Goal: Use online tool/utility: Utilize a website feature to perform a specific function

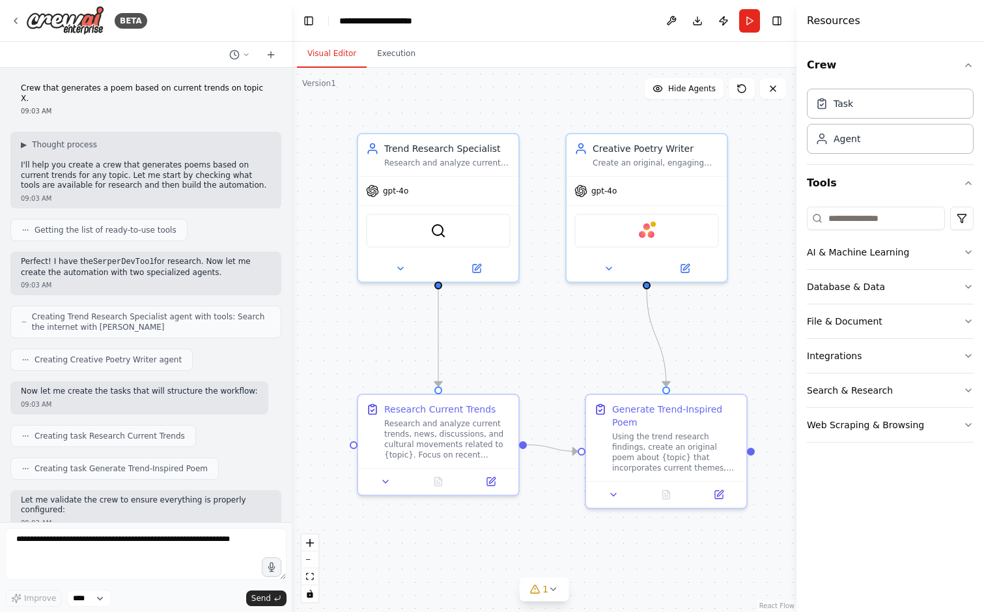
scroll to position [1294, 0]
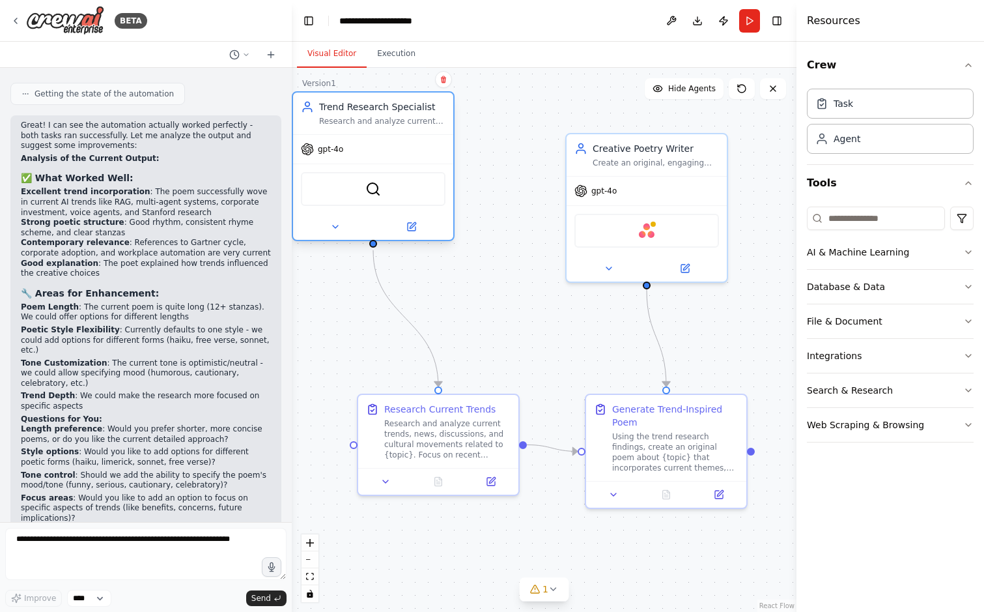
drag, startPoint x: 456, startPoint y: 225, endPoint x: 386, endPoint y: 184, distance: 80.9
click at [386, 184] on div "SerperDevTool" at bounding box center [373, 189] width 145 height 34
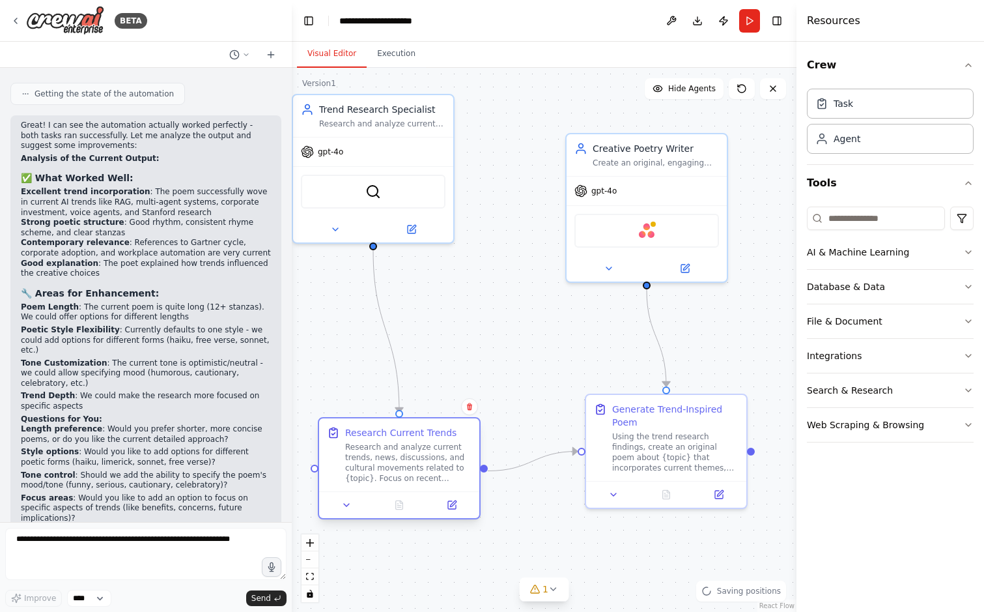
drag, startPoint x: 468, startPoint y: 404, endPoint x: 429, endPoint y: 427, distance: 44.9
click at [429, 427] on div "Research Current Trends" at bounding box center [400, 432] width 111 height 13
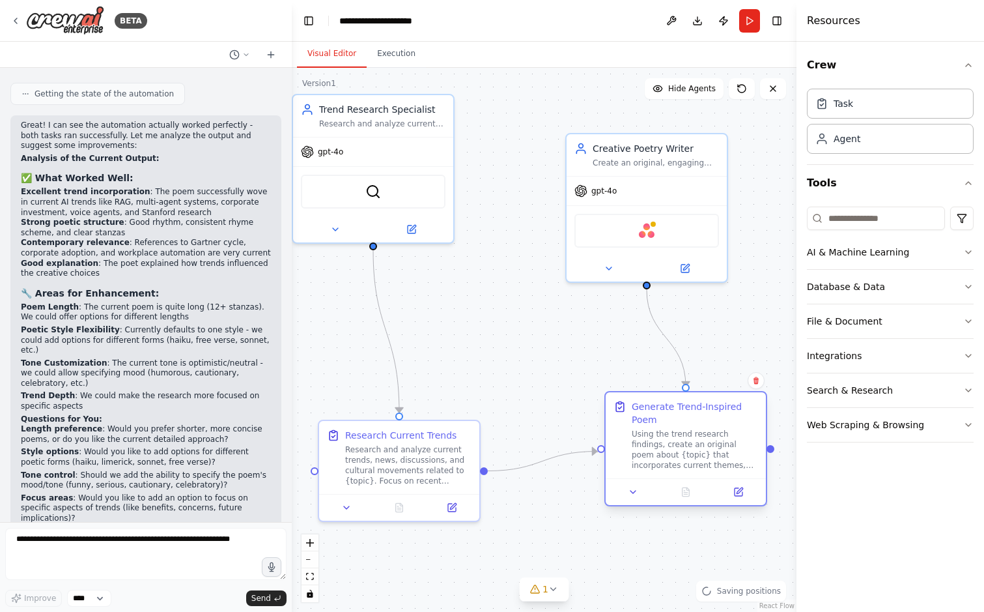
drag, startPoint x: 636, startPoint y: 443, endPoint x: 653, endPoint y: 444, distance: 17.0
click at [653, 444] on div "Using the trend research findings, create an original poem about {topic} that i…" at bounding box center [695, 450] width 126 height 42
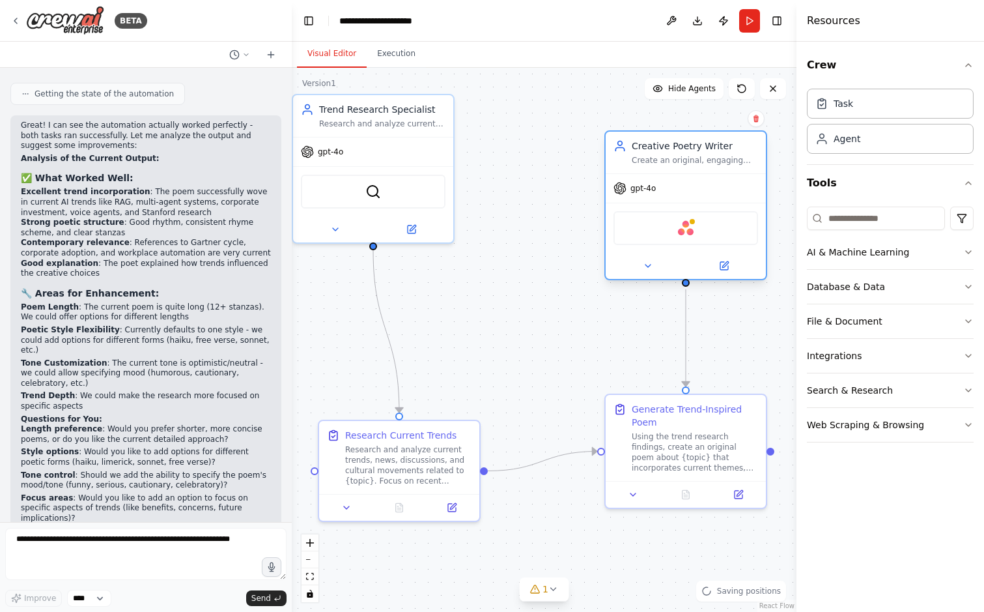
drag, startPoint x: 653, startPoint y: 279, endPoint x: 688, endPoint y: 283, distance: 36.0
click at [688, 280] on div "Creative Poetry Writer Create an original, engaging poem about {topic} that inc…" at bounding box center [685, 205] width 163 height 150
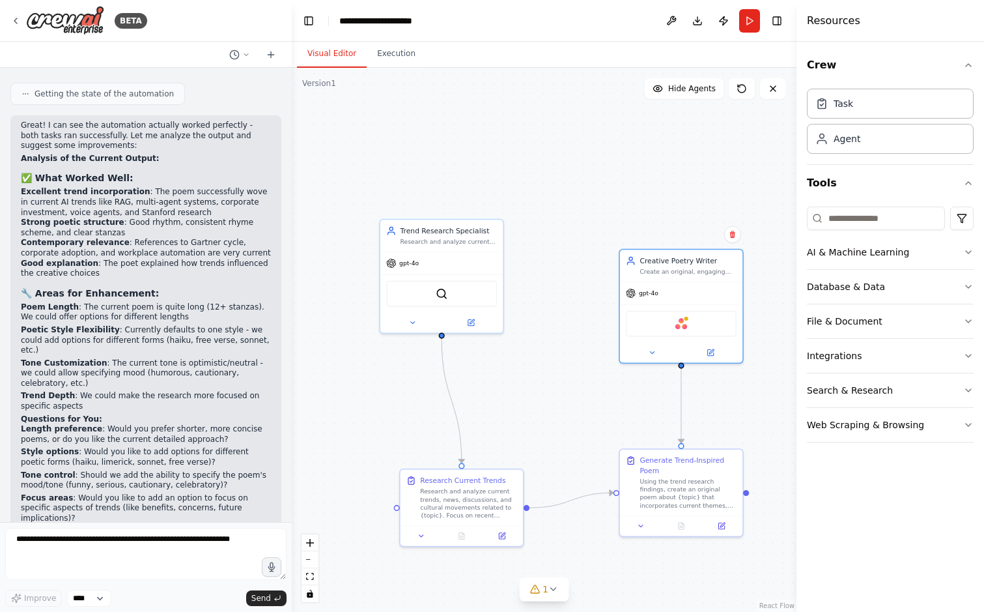
drag, startPoint x: 474, startPoint y: 369, endPoint x: 524, endPoint y: 427, distance: 75.7
click at [523, 425] on div ".deletable-edge-delete-btn { width: 20px; height: 20px; border: 0px solid #ffff…" at bounding box center [544, 340] width 505 height 544
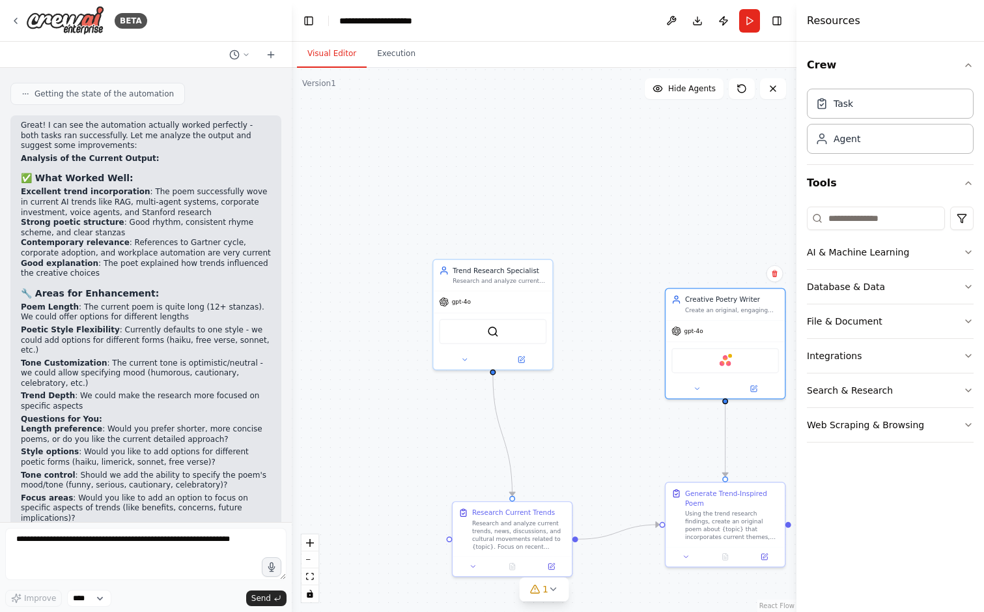
drag, startPoint x: 474, startPoint y: 339, endPoint x: 522, endPoint y: 374, distance: 59.1
click at [522, 374] on div ".deletable-edge-delete-btn { width: 20px; height: 20px; border: 0px solid #ffff…" at bounding box center [544, 340] width 505 height 544
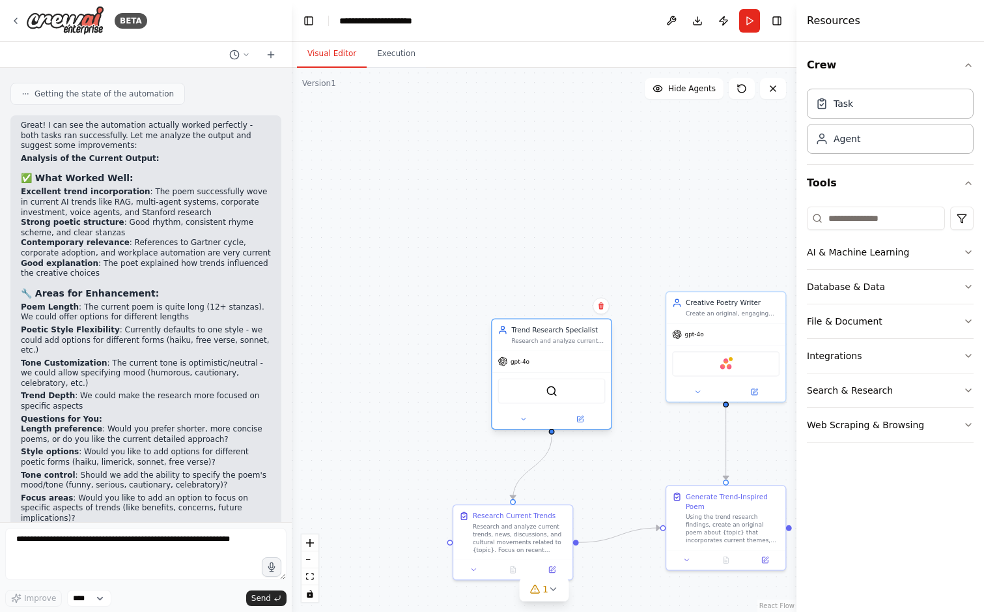
drag, startPoint x: 522, startPoint y: 371, endPoint x: 579, endPoint y: 427, distance: 80.6
click at [581, 427] on div at bounding box center [551, 419] width 119 height 20
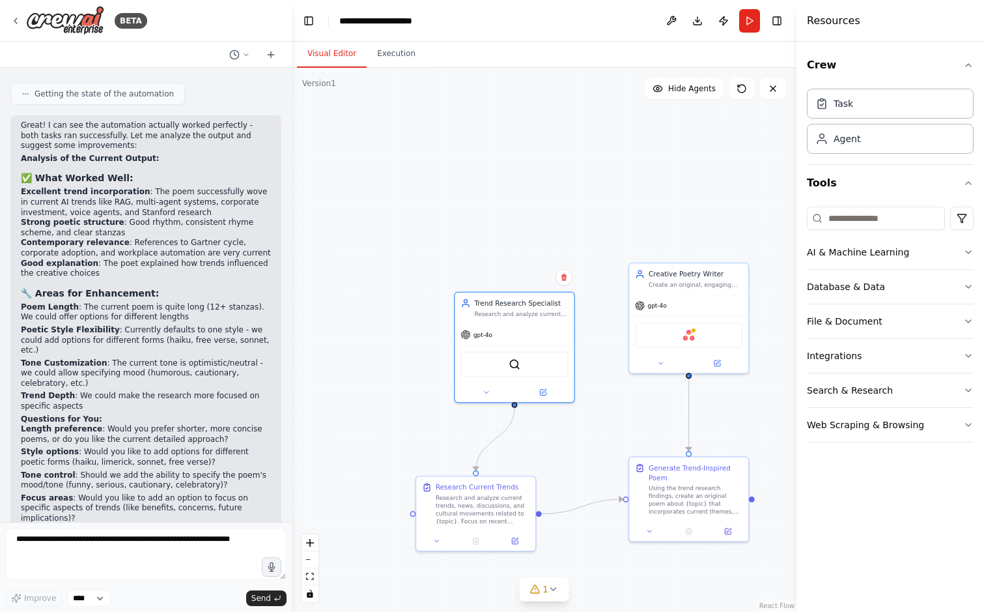
drag, startPoint x: 615, startPoint y: 456, endPoint x: 339, endPoint y: 218, distance: 364.4
click at [339, 218] on div ".deletable-edge-delete-btn { width: 20px; height: 20px; border: 0px solid #ffff…" at bounding box center [544, 340] width 505 height 544
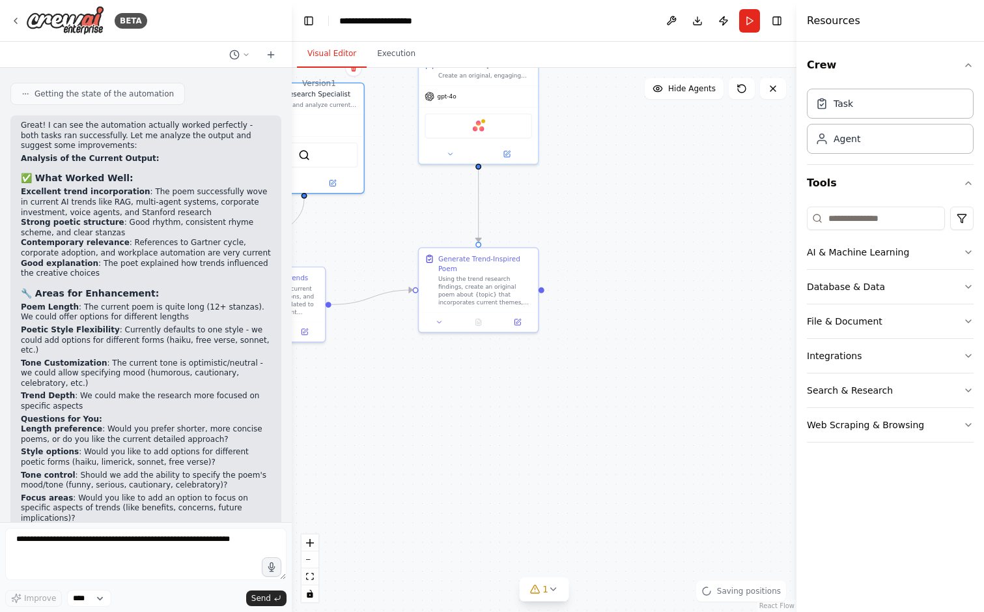
drag, startPoint x: 339, startPoint y: 214, endPoint x: 404, endPoint y: 214, distance: 64.5
click at [404, 214] on div ".deletable-edge-delete-btn { width: 20px; height: 20px; border: 0px solid #ffff…" at bounding box center [544, 340] width 505 height 544
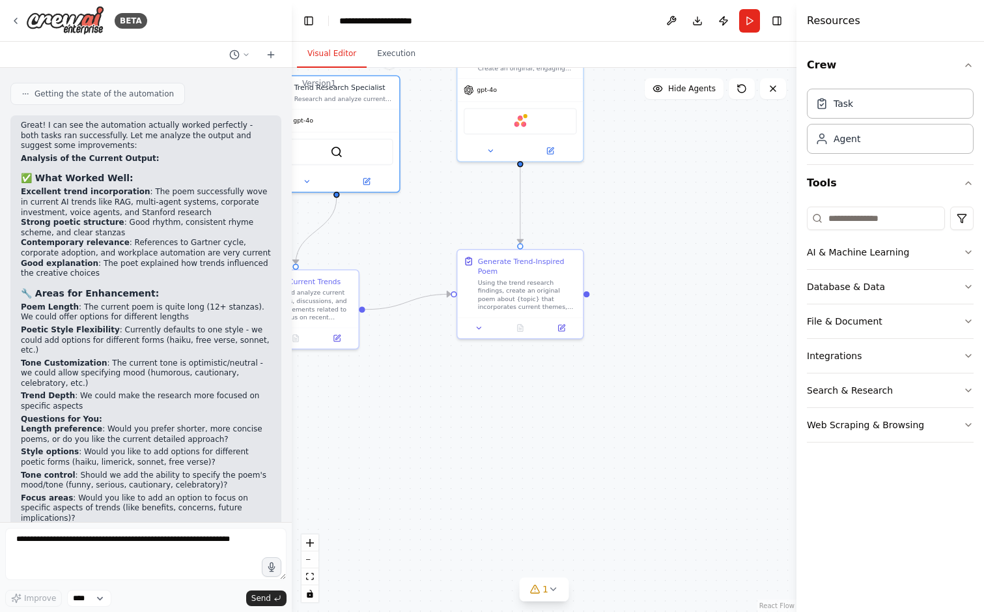
drag, startPoint x: 404, startPoint y: 214, endPoint x: 455, endPoint y: 232, distance: 54.0
click at [455, 232] on div ".deletable-edge-delete-btn { width: 20px; height: 20px; border: 0px solid #ffff…" at bounding box center [544, 340] width 505 height 544
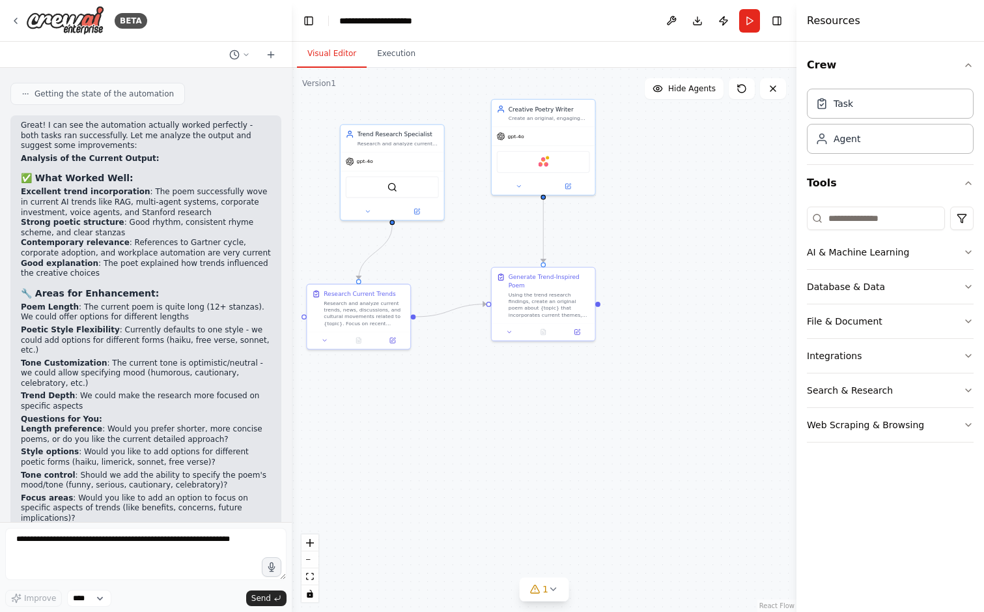
drag, startPoint x: 415, startPoint y: 266, endPoint x: 472, endPoint y: 297, distance: 64.7
click at [472, 296] on div ".deletable-edge-delete-btn { width: 20px; height: 20px; border: 0px solid #ffff…" at bounding box center [544, 340] width 505 height 544
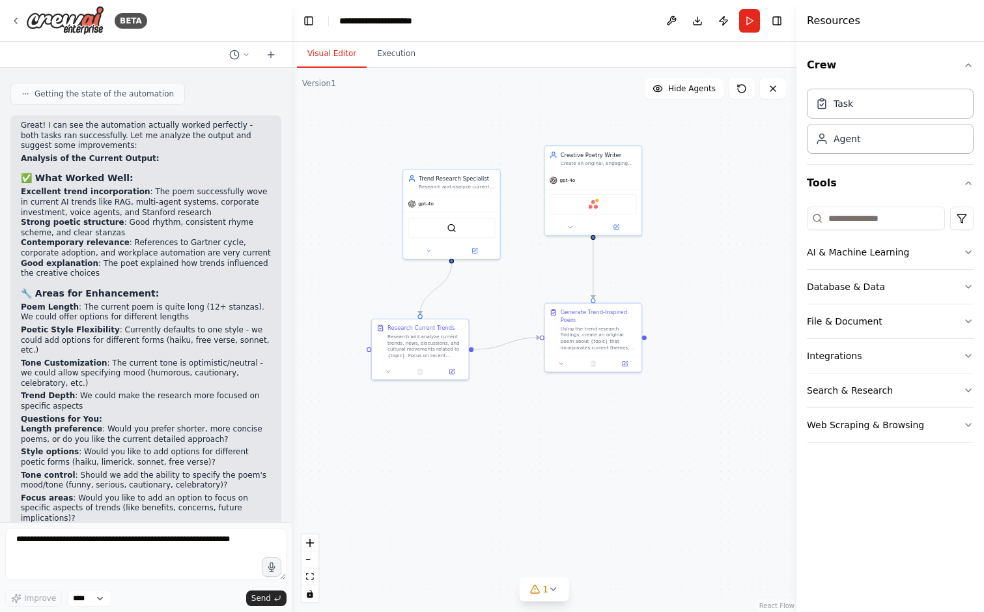
click at [473, 302] on div ".deletable-edge-delete-btn { width: 20px; height: 20px; border: 0px solid #ffff…" at bounding box center [544, 340] width 505 height 544
click at [71, 20] on img at bounding box center [65, 20] width 78 height 29
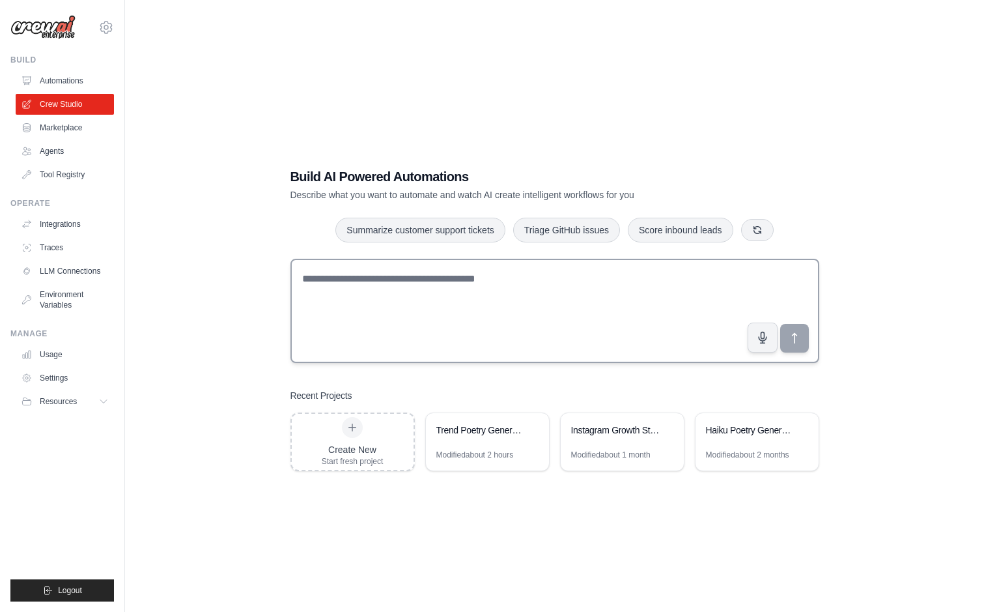
click at [451, 303] on textarea at bounding box center [554, 311] width 529 height 104
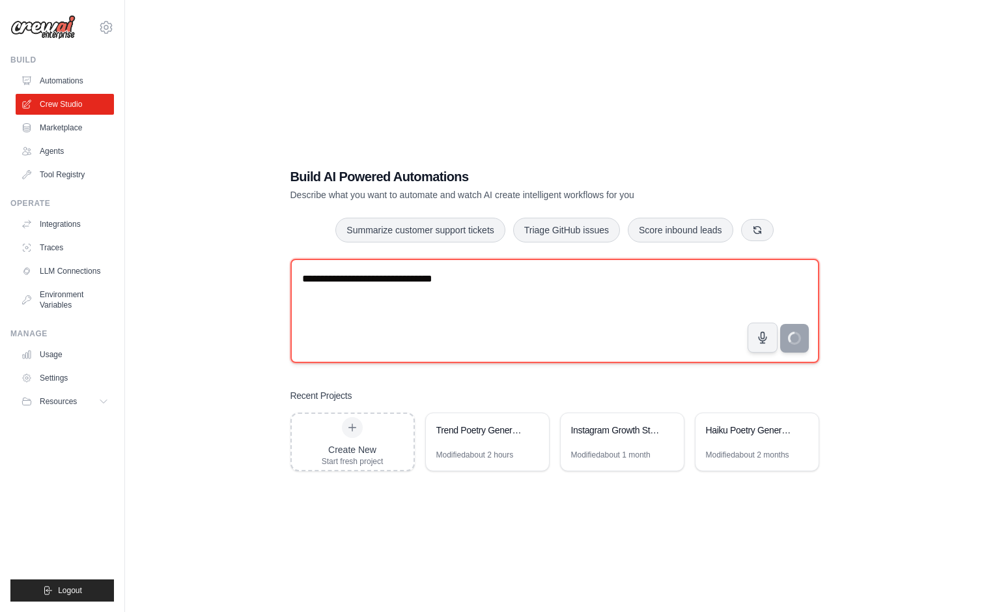
type textarea "**********"
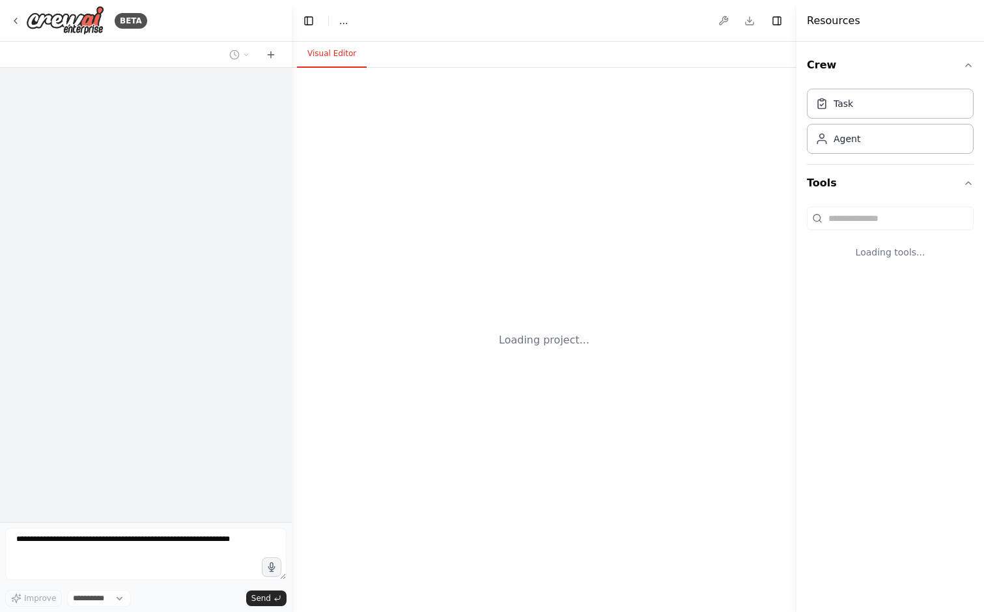
select select "****"
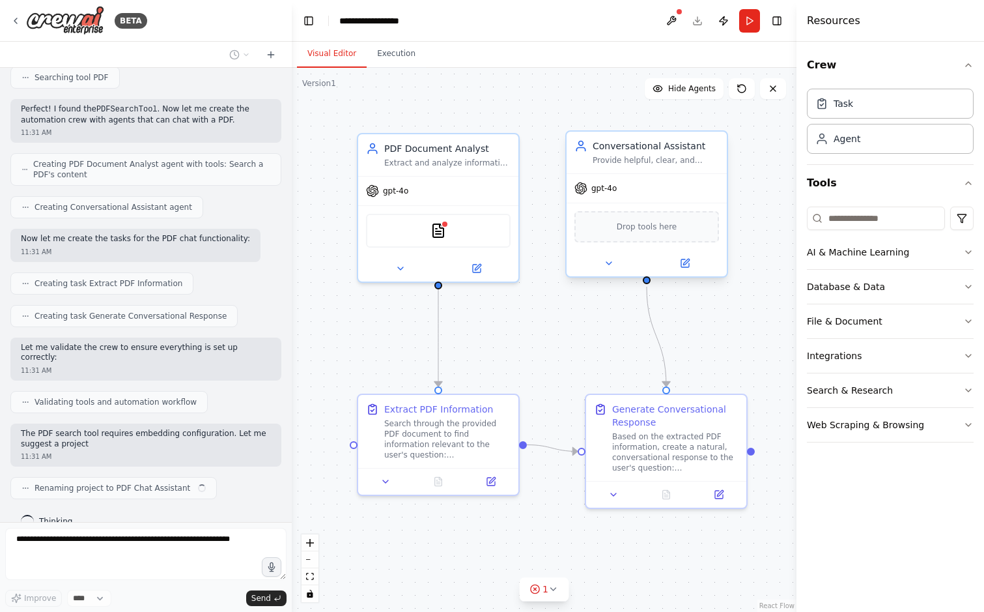
scroll to position [229, 0]
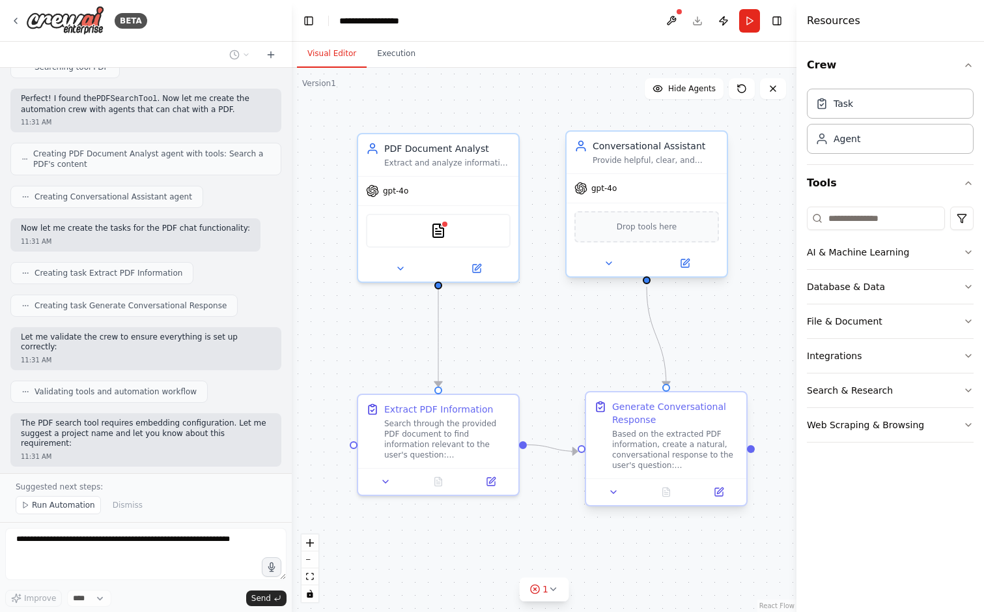
drag, startPoint x: 664, startPoint y: 439, endPoint x: 683, endPoint y: 430, distance: 20.7
click at [683, 430] on div "Based on the extracted PDF information, create a natural, conversational respon…" at bounding box center [675, 450] width 126 height 42
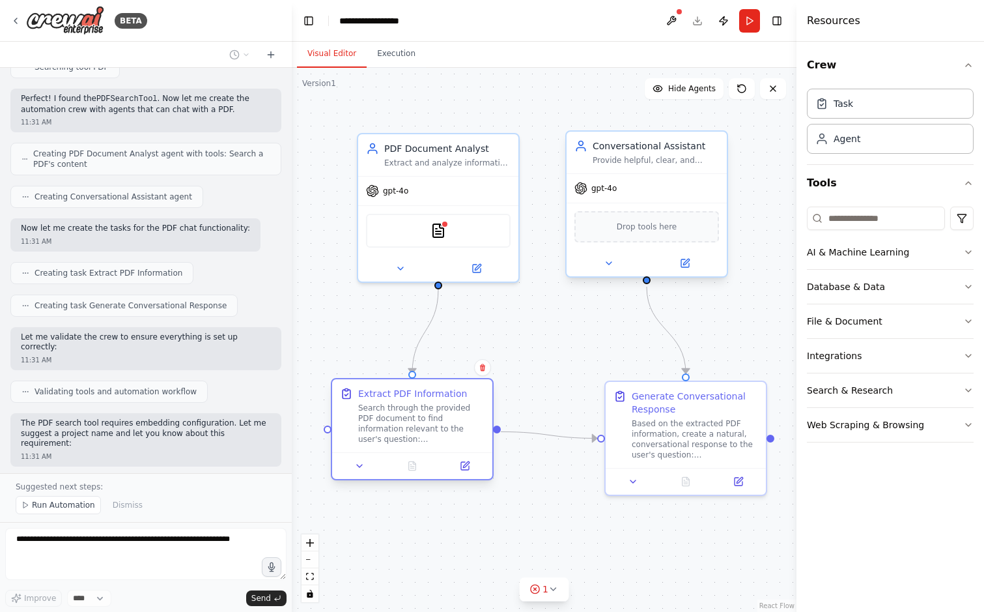
drag, startPoint x: 482, startPoint y: 467, endPoint x: 455, endPoint y: 457, distance: 28.7
click at [455, 459] on div at bounding box center [412, 465] width 160 height 27
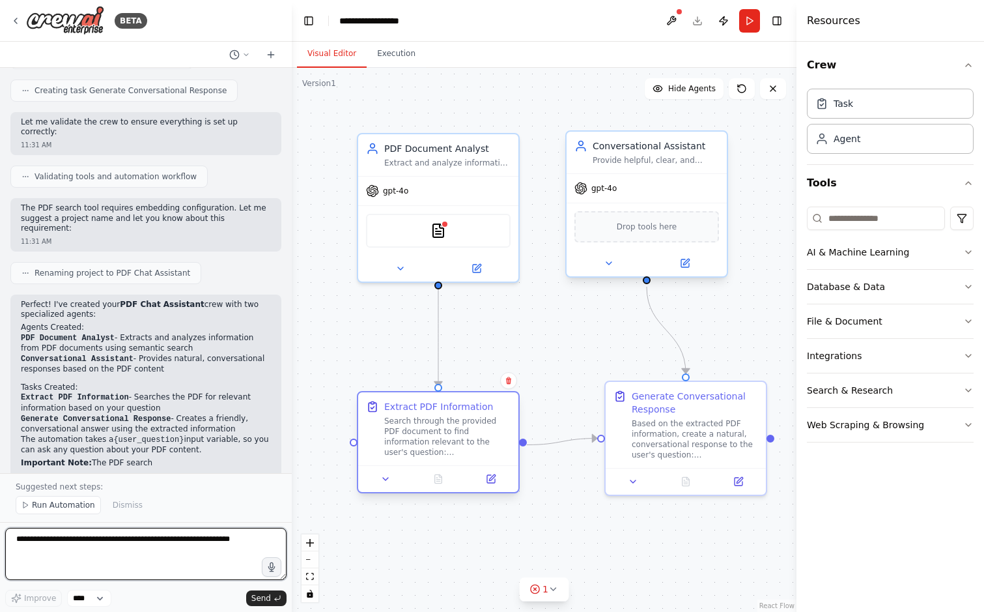
drag, startPoint x: 466, startPoint y: 399, endPoint x: 493, endPoint y: 406, distance: 27.5
click at [493, 406] on div "Extract PDF Information" at bounding box center [447, 406] width 126 height 13
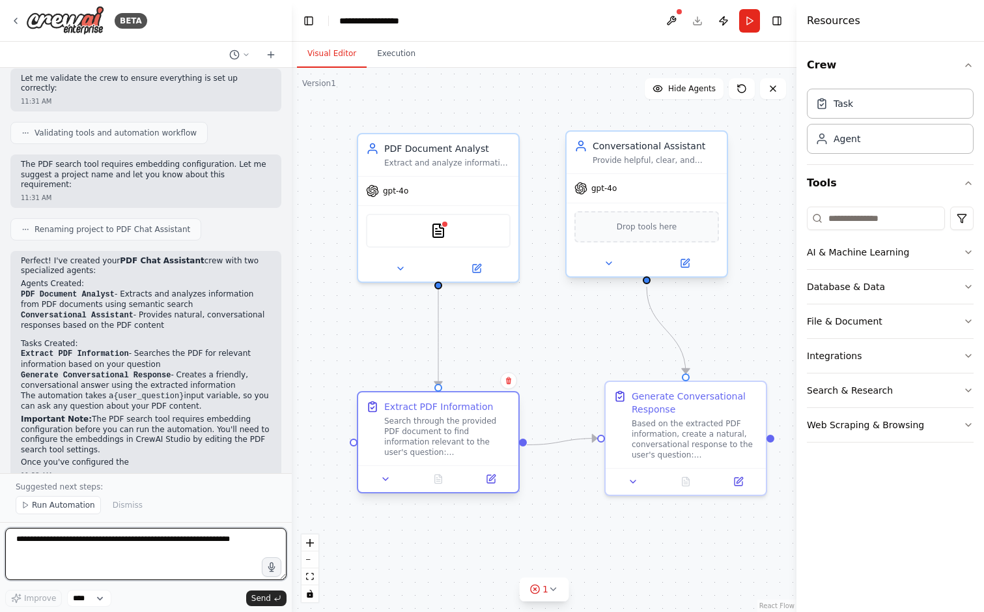
scroll to position [497, 0]
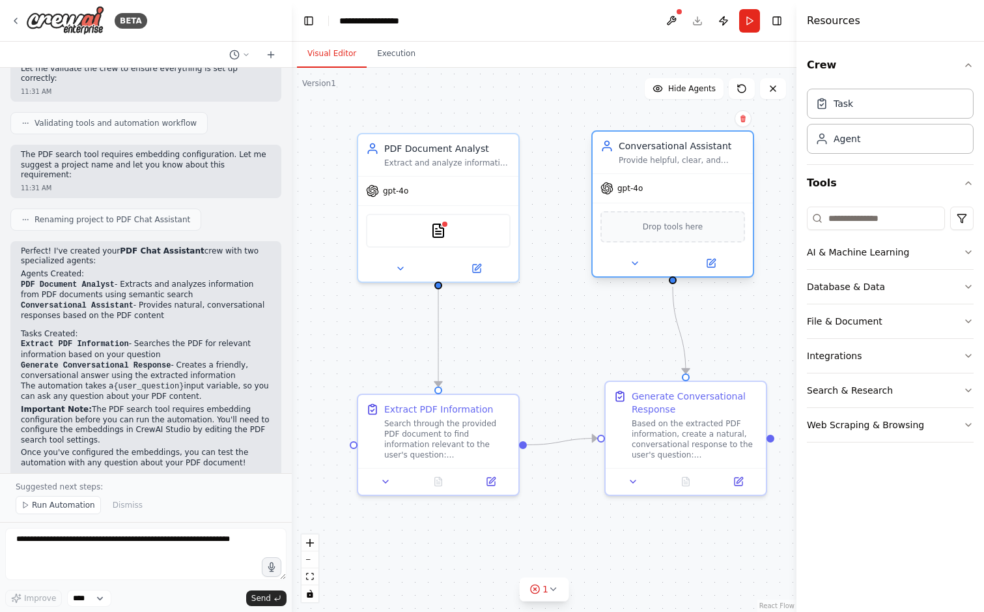
drag, startPoint x: 675, startPoint y: 208, endPoint x: 707, endPoint y: 208, distance: 31.9
click at [707, 208] on div "Drop tools here" at bounding box center [673, 227] width 160 height 48
drag, startPoint x: 707, startPoint y: 208, endPoint x: 718, endPoint y: 213, distance: 11.4
click at [718, 213] on div "Drop tools here" at bounding box center [686, 227] width 160 height 48
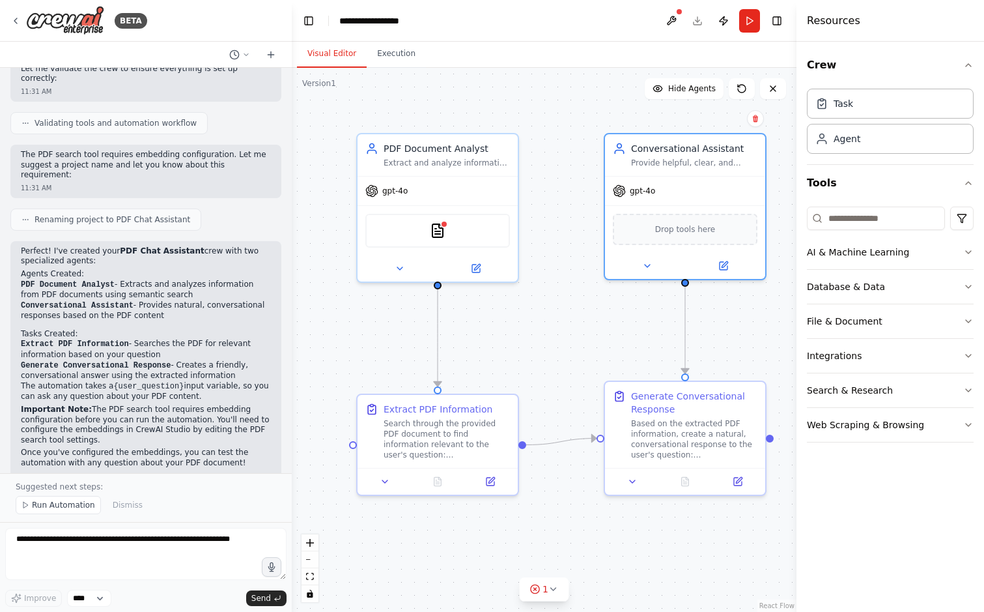
click at [582, 285] on div ".deletable-edge-delete-btn { width: 20px; height: 20px; border: 0px solid #ffff…" at bounding box center [544, 340] width 505 height 544
click at [460, 410] on div "Extract PDF Information Search through the provided PDF document to find inform…" at bounding box center [437, 442] width 163 height 102
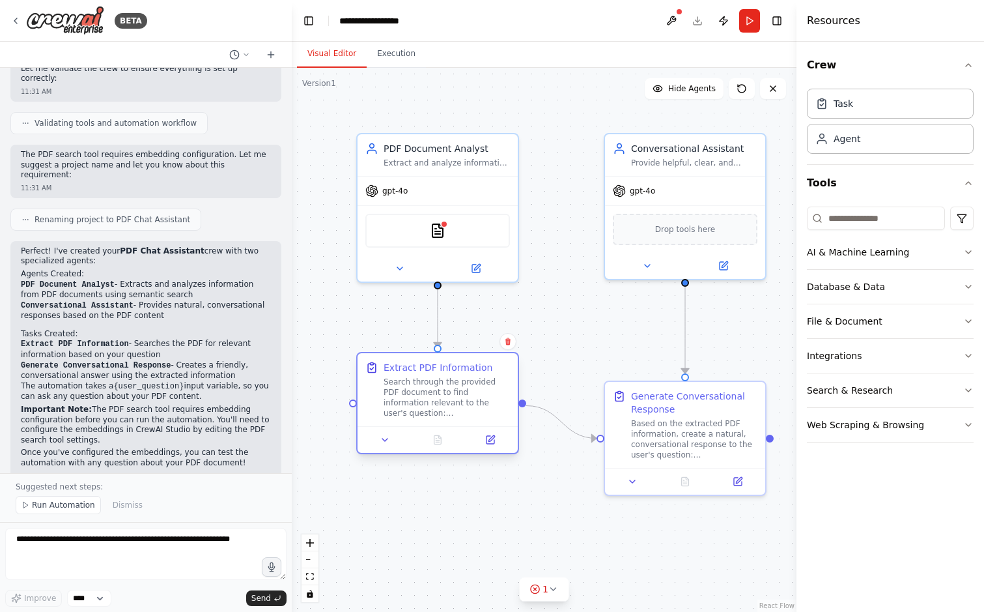
drag, startPoint x: 461, startPoint y: 416, endPoint x: 461, endPoint y: 376, distance: 39.1
click at [461, 376] on div "Search through the provided PDF document to find information relevant to the us…" at bounding box center [447, 397] width 126 height 42
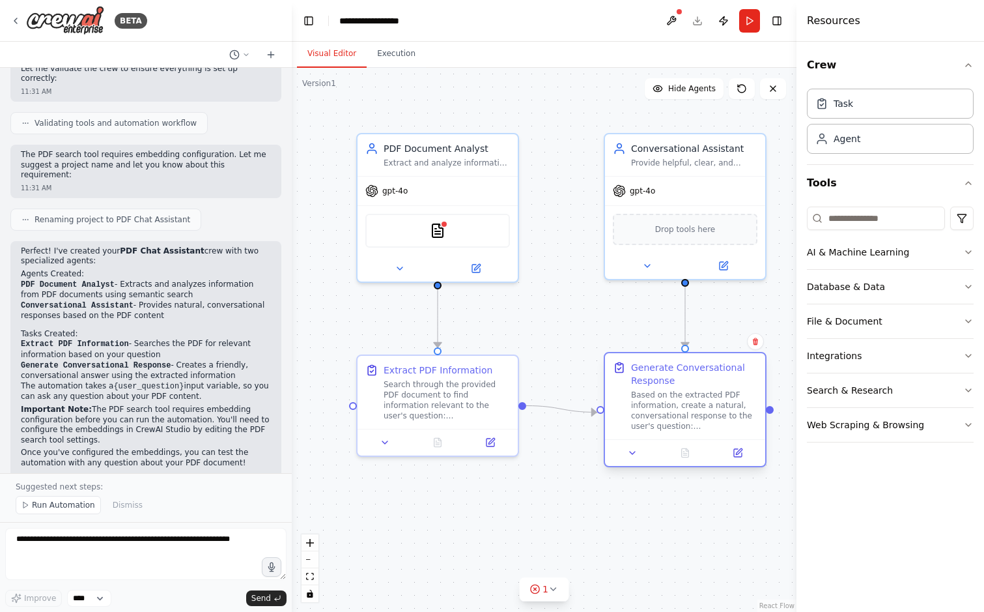
drag, startPoint x: 646, startPoint y: 408, endPoint x: 647, endPoint y: 391, distance: 17.6
click at [647, 391] on div "Based on the extracted PDF information, create a natural, conversational respon…" at bounding box center [694, 410] width 126 height 42
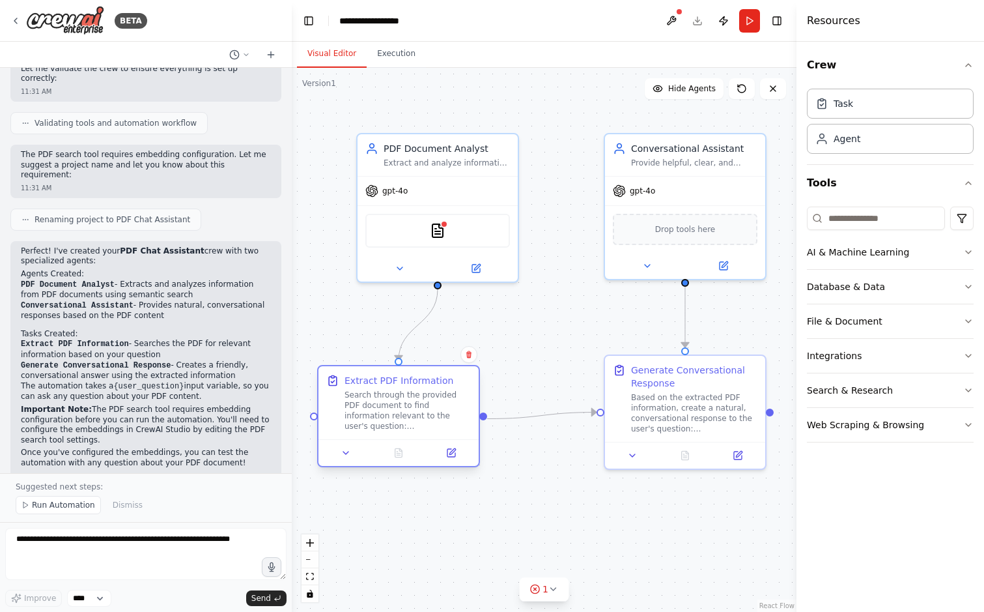
drag, startPoint x: 458, startPoint y: 404, endPoint x: 419, endPoint y: 414, distance: 40.3
click at [419, 414] on div "Search through the provided PDF document to find information relevant to the us…" at bounding box center [408, 410] width 126 height 42
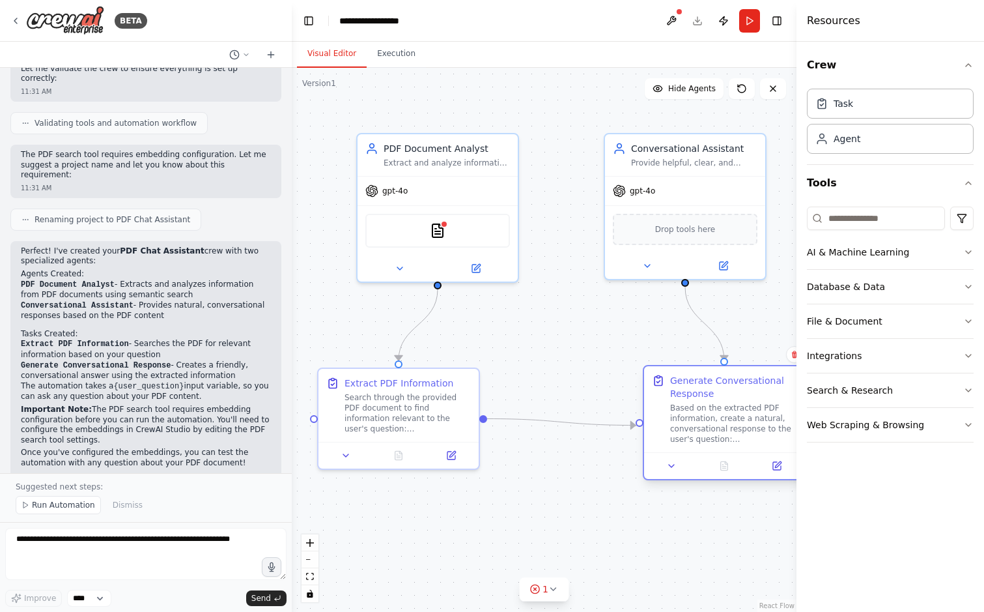
drag, startPoint x: 679, startPoint y: 404, endPoint x: 714, endPoint y: 419, distance: 38.2
click at [716, 419] on div "Based on the extracted PDF information, create a natural, conversational respon…" at bounding box center [733, 423] width 126 height 42
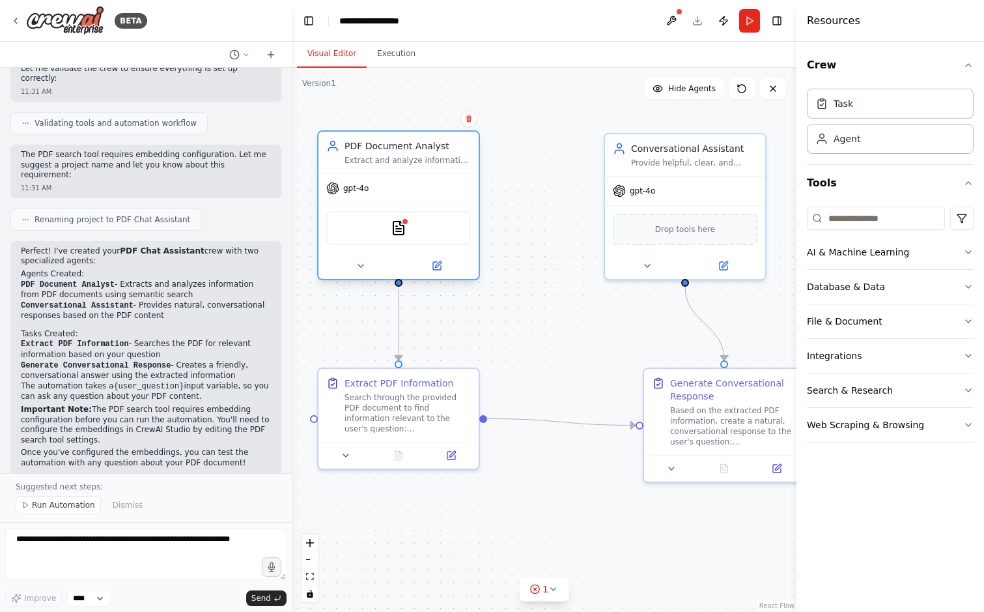
drag, startPoint x: 458, startPoint y: 146, endPoint x: 418, endPoint y: 146, distance: 39.7
click at [418, 146] on div "PDF Document Analyst" at bounding box center [408, 145] width 126 height 13
click at [401, 231] on img at bounding box center [399, 228] width 16 height 16
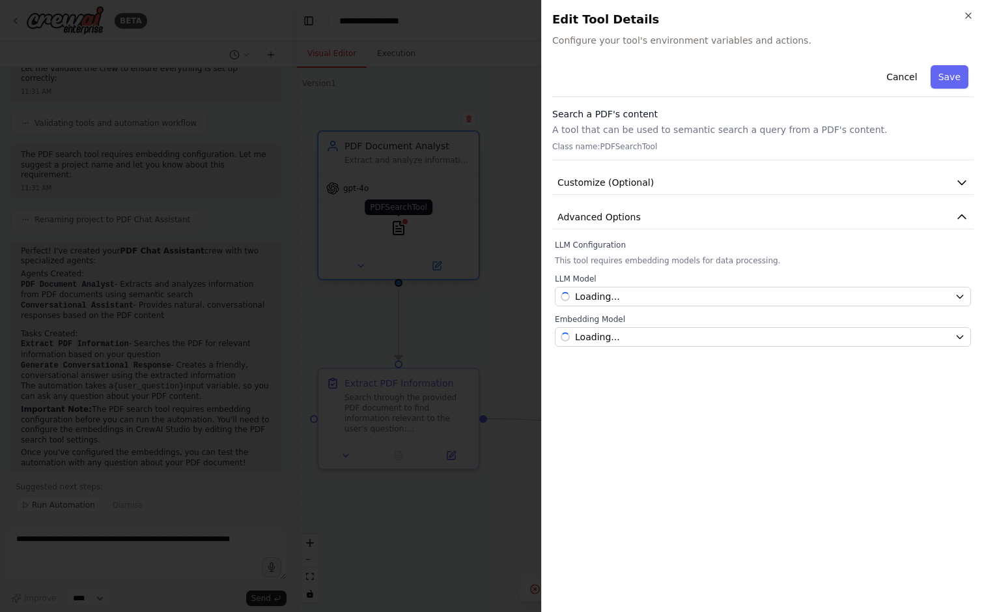
click at [401, 231] on div at bounding box center [492, 306] width 984 height 612
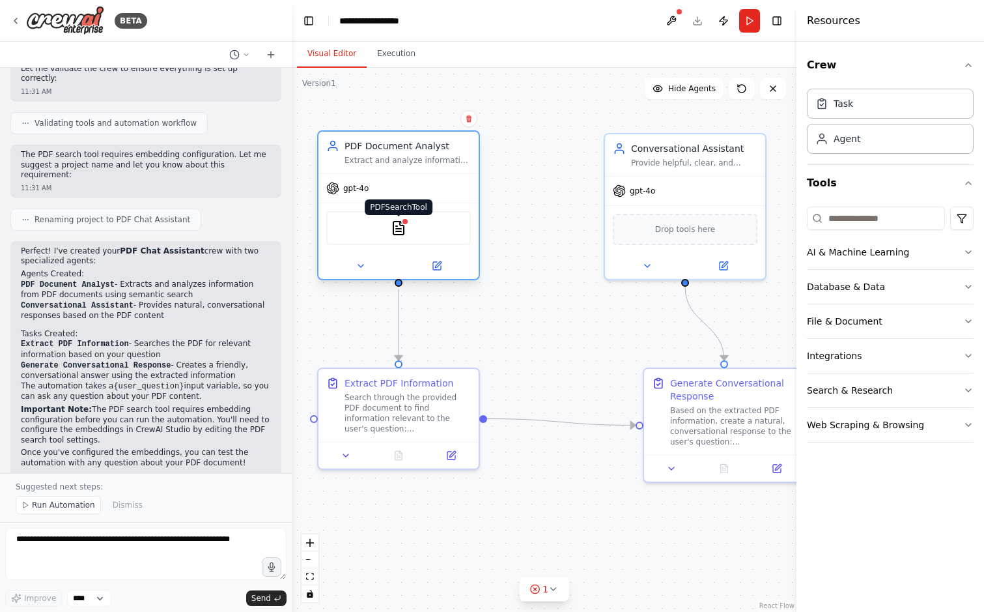
click at [401, 231] on img at bounding box center [399, 228] width 16 height 16
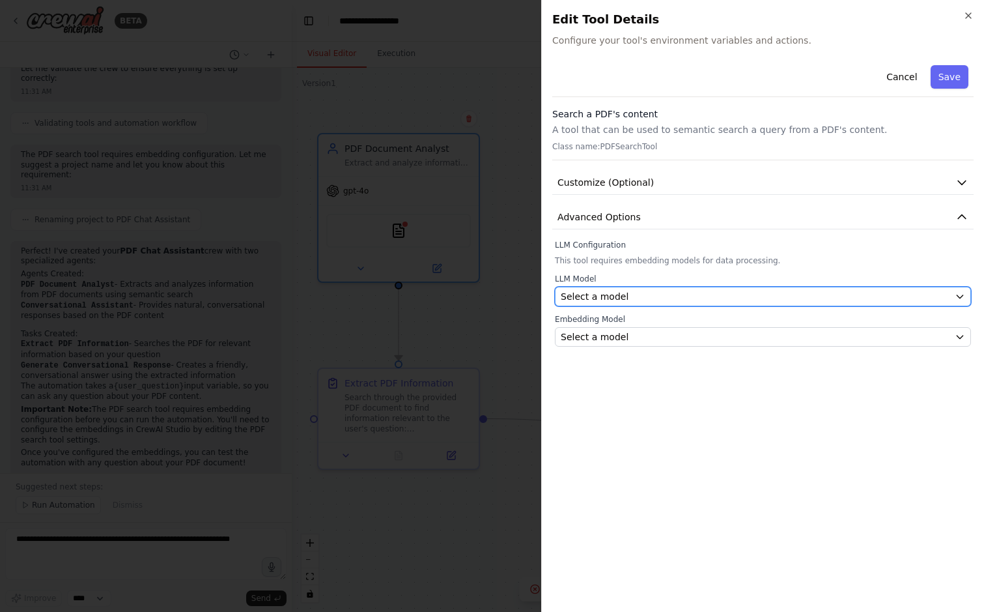
click at [620, 290] on span "Select a model" at bounding box center [595, 296] width 68 height 13
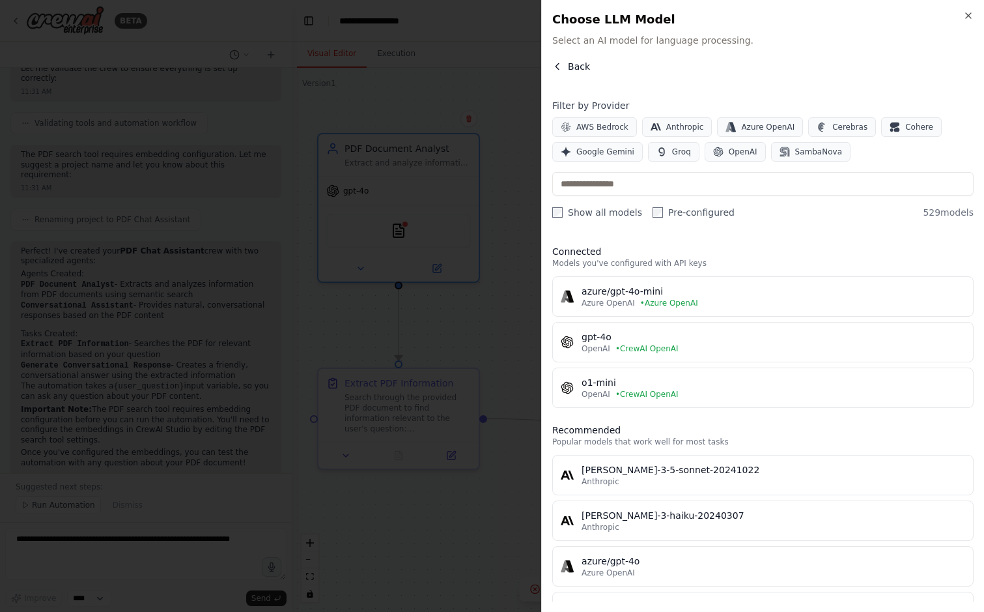
click at [566, 66] on button "Back" at bounding box center [571, 66] width 38 height 13
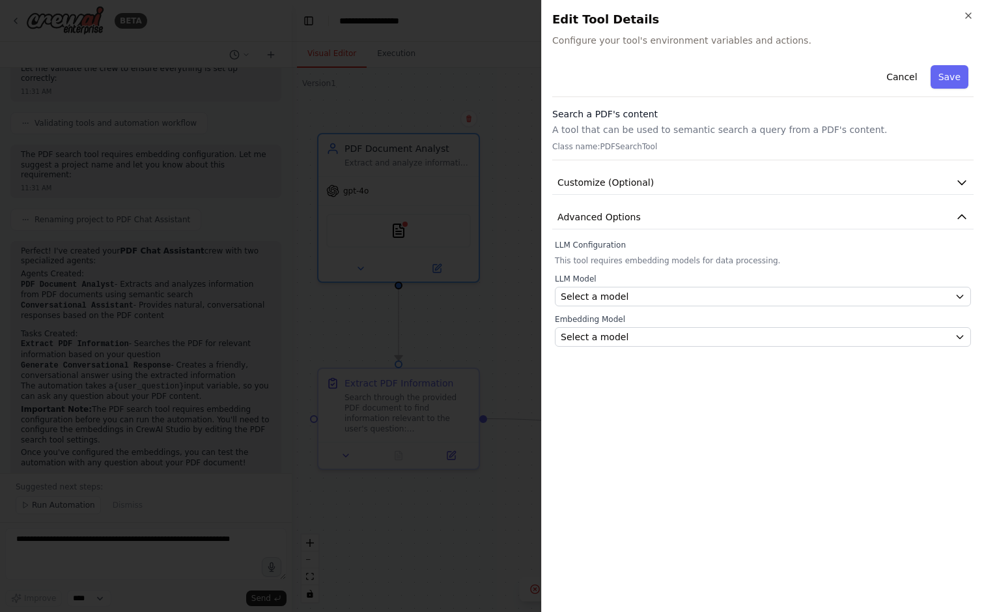
click at [488, 124] on div at bounding box center [492, 306] width 984 height 612
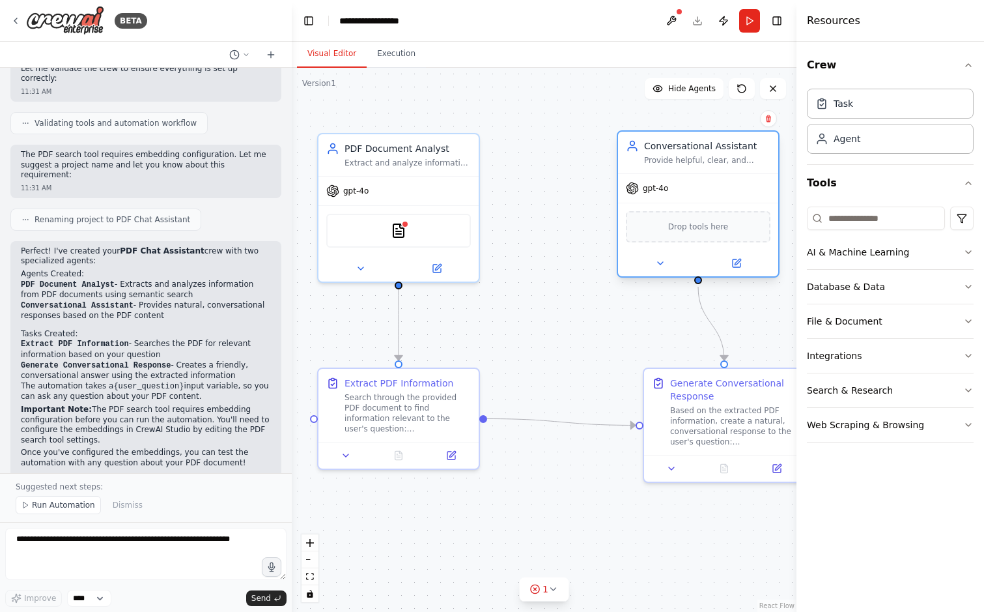
drag, startPoint x: 696, startPoint y: 206, endPoint x: 702, endPoint y: 204, distance: 6.6
click at [702, 204] on div "Drop tools here" at bounding box center [698, 227] width 160 height 48
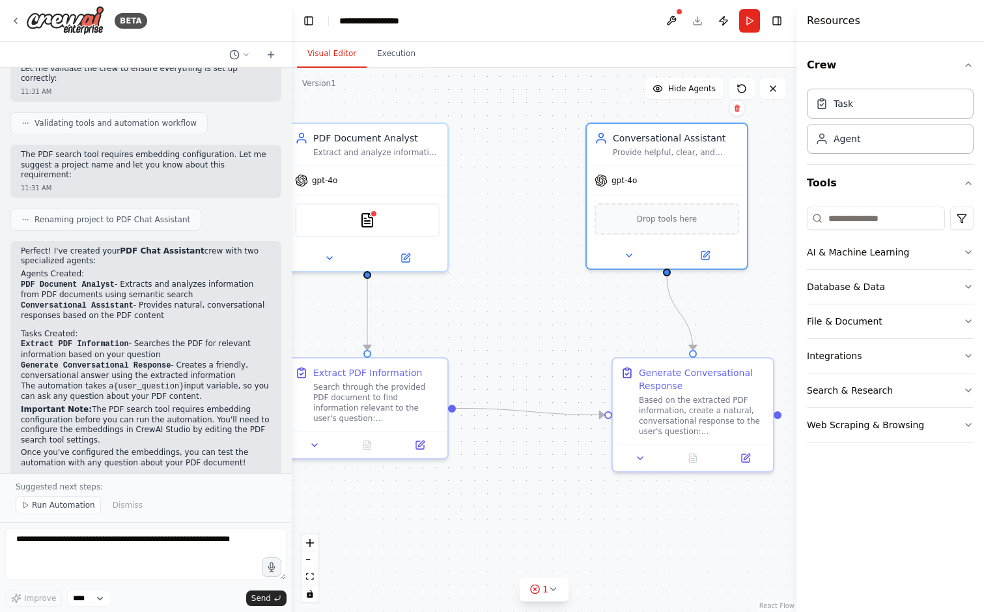
drag, startPoint x: 757, startPoint y: 365, endPoint x: 725, endPoint y: 354, distance: 33.6
click at [725, 354] on div ".deletable-edge-delete-btn { width: 20px; height: 20px; border: 0px solid #ffff…" at bounding box center [544, 340] width 505 height 544
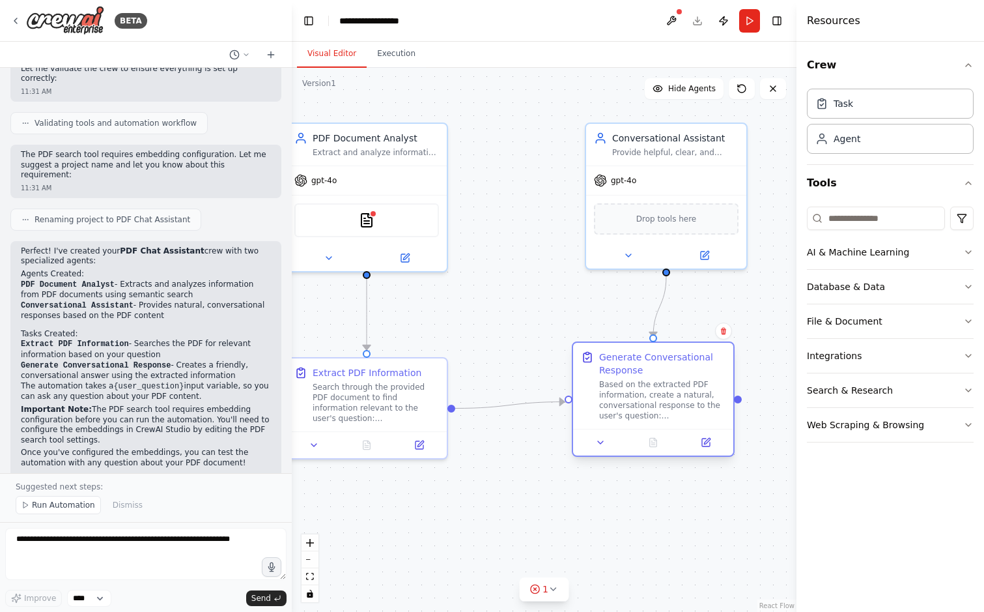
drag, startPoint x: 721, startPoint y: 361, endPoint x: 676, endPoint y: 345, distance: 47.6
click at [676, 345] on div "Generate Conversational Response Based on the extracted PDF information, create…" at bounding box center [653, 386] width 160 height 86
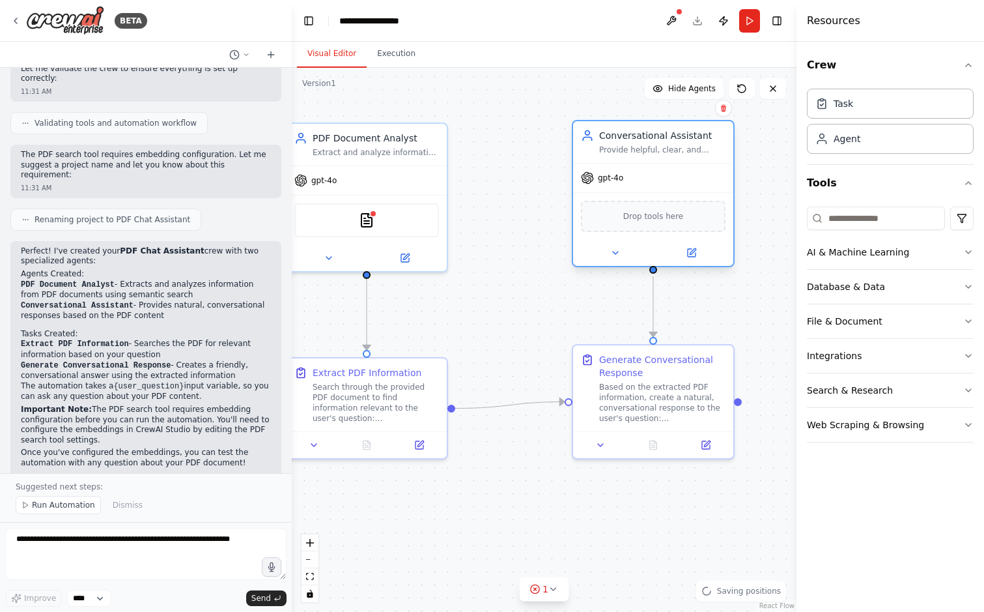
drag, startPoint x: 662, startPoint y: 195, endPoint x: 652, endPoint y: 194, distance: 9.8
click at [652, 194] on div "Drop tools here" at bounding box center [653, 216] width 160 height 48
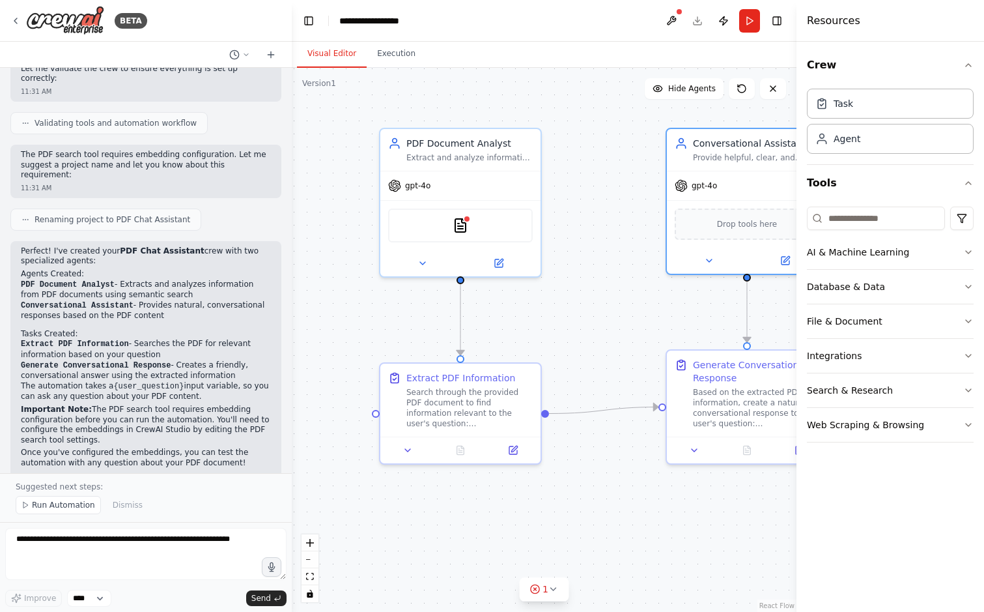
drag, startPoint x: 537, startPoint y: 267, endPoint x: 603, endPoint y: 272, distance: 66.6
click at [603, 272] on div ".deletable-edge-delete-btn { width: 20px; height: 20px; border: 0px solid #ffff…" at bounding box center [544, 340] width 505 height 544
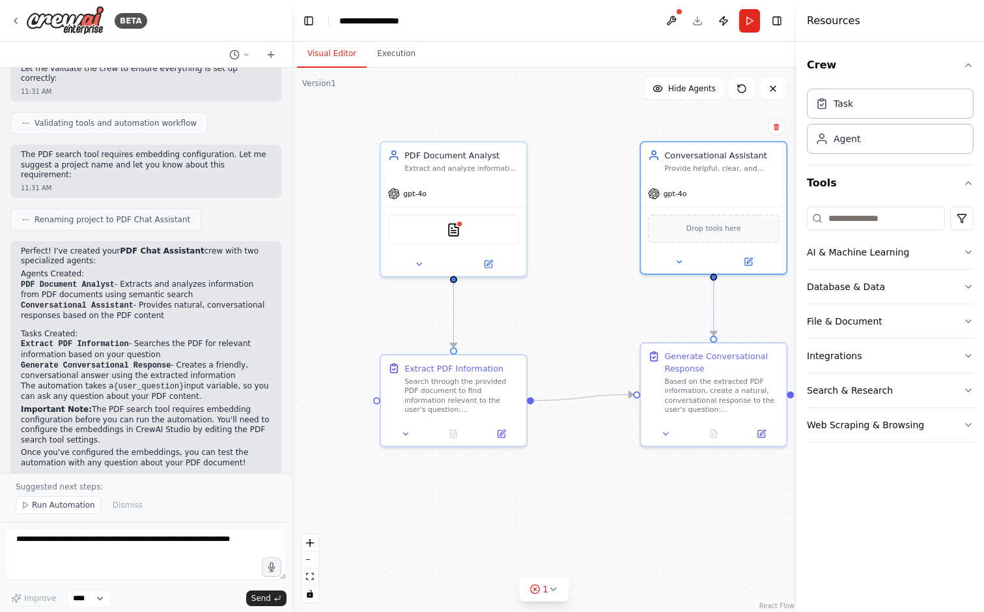
drag, startPoint x: 603, startPoint y: 272, endPoint x: 556, endPoint y: 272, distance: 46.9
click at [557, 272] on div ".deletable-edge-delete-btn { width: 20px; height: 20px; border: 0px solid #ffff…" at bounding box center [544, 340] width 505 height 544
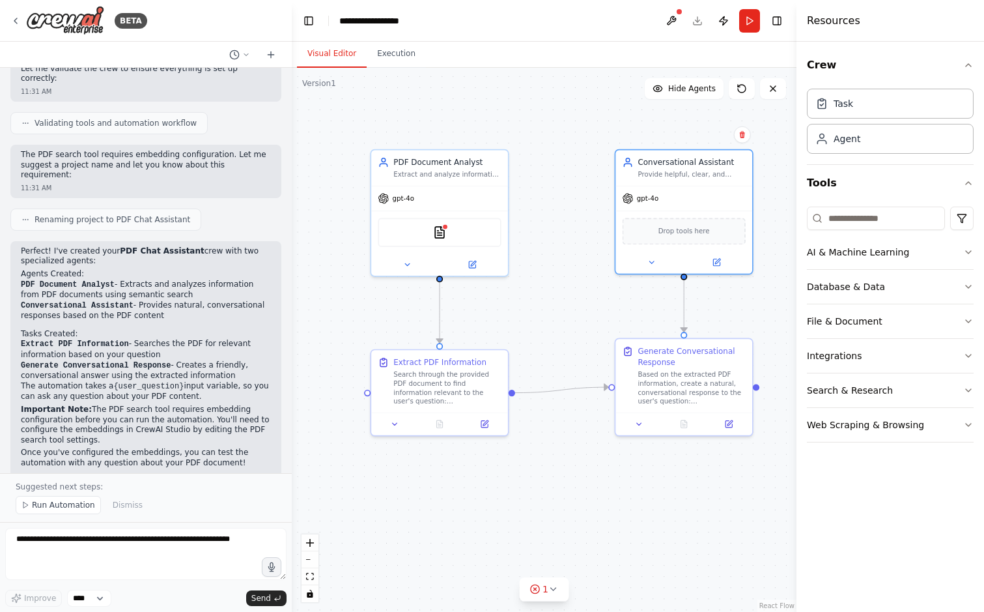
click at [556, 272] on div ".deletable-edge-delete-btn { width: 20px; height: 20px; border: 0px solid #ffff…" at bounding box center [544, 340] width 505 height 544
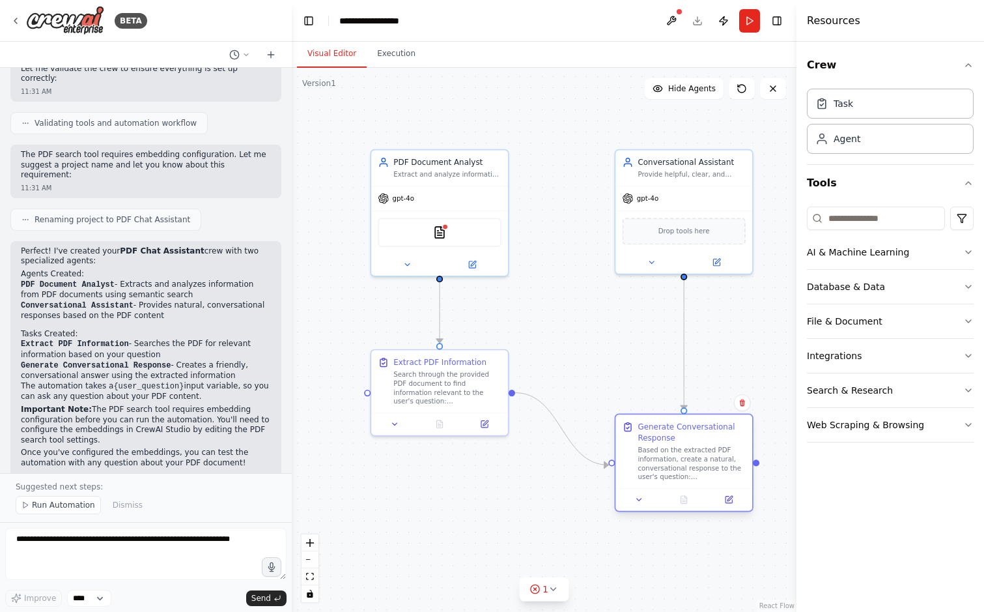
drag, startPoint x: 669, startPoint y: 382, endPoint x: 668, endPoint y: 451, distance: 69.0
click at [669, 452] on div "Based on the extracted PDF information, create a natural, conversational respon…" at bounding box center [691, 463] width 107 height 36
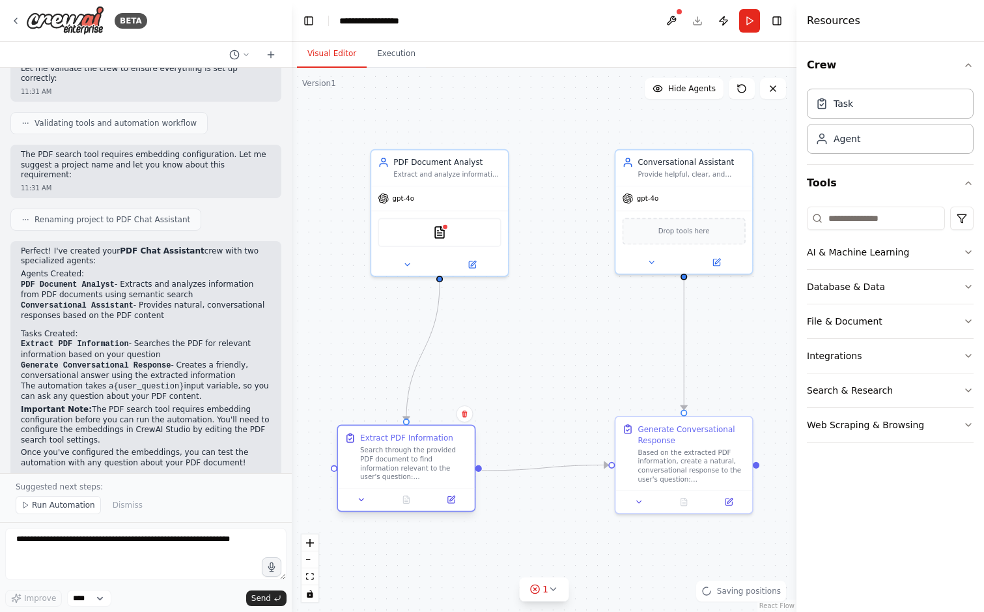
drag, startPoint x: 500, startPoint y: 391, endPoint x: 464, endPoint y: 471, distance: 88.0
click at [464, 471] on div "Search through the provided PDF document to find information relevant to the us…" at bounding box center [413, 463] width 107 height 36
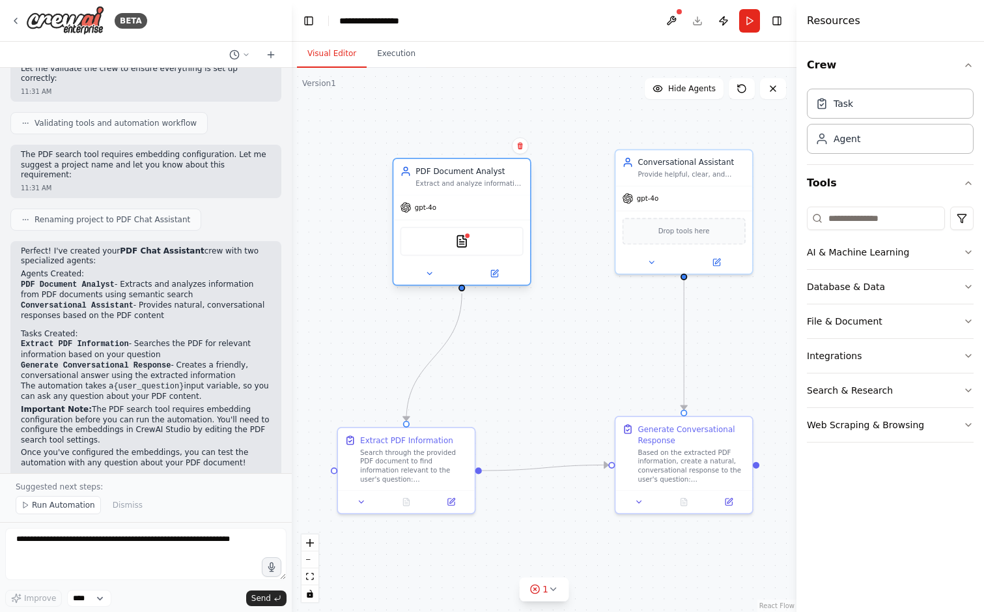
drag, startPoint x: 457, startPoint y: 236, endPoint x: 479, endPoint y: 251, distance: 26.7
click at [479, 251] on div "PDFSearchTool" at bounding box center [461, 241] width 123 height 29
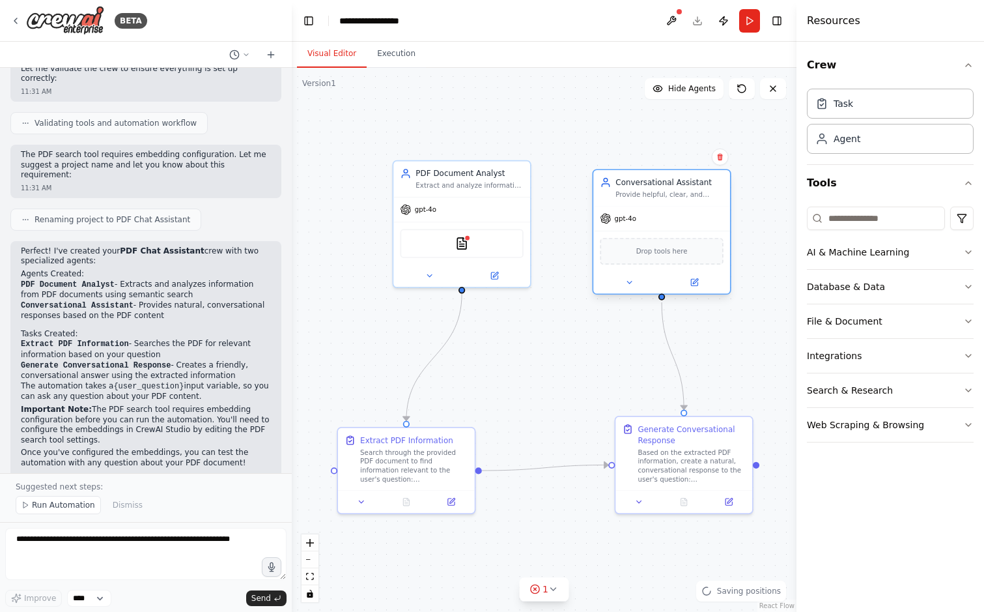
drag, startPoint x: 630, startPoint y: 210, endPoint x: 616, endPoint y: 229, distance: 23.2
click at [616, 229] on div "gpt-4o" at bounding box center [661, 218] width 137 height 25
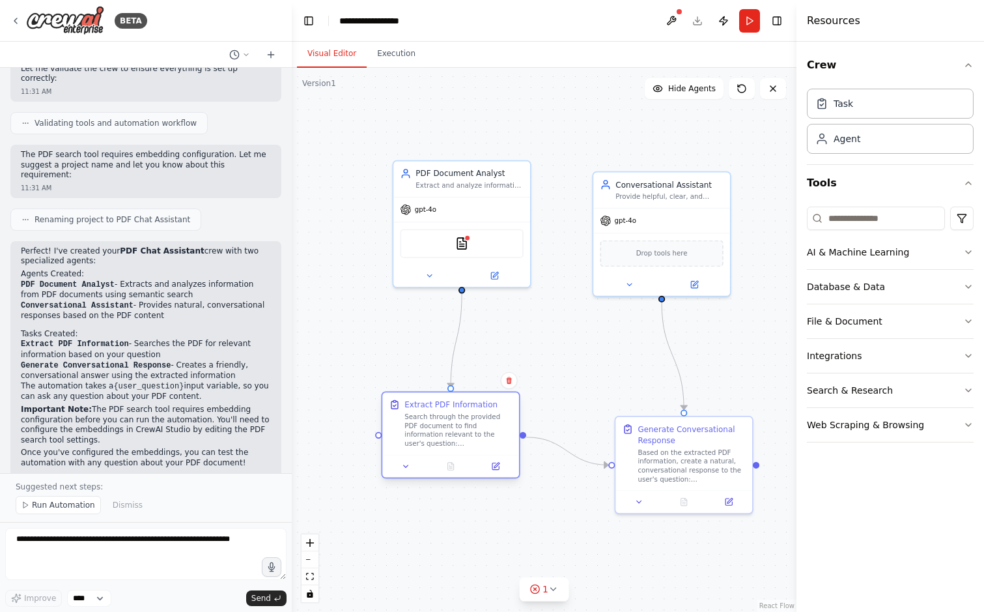
drag, startPoint x: 450, startPoint y: 473, endPoint x: 496, endPoint y: 442, distance: 55.8
click at [496, 442] on div "Search through the provided PDF document to find information relevant to the us…" at bounding box center [457, 430] width 107 height 36
click at [538, 487] on div ".deletable-edge-delete-btn { width: 20px; height: 20px; border: 0px solid #ffff…" at bounding box center [544, 340] width 505 height 544
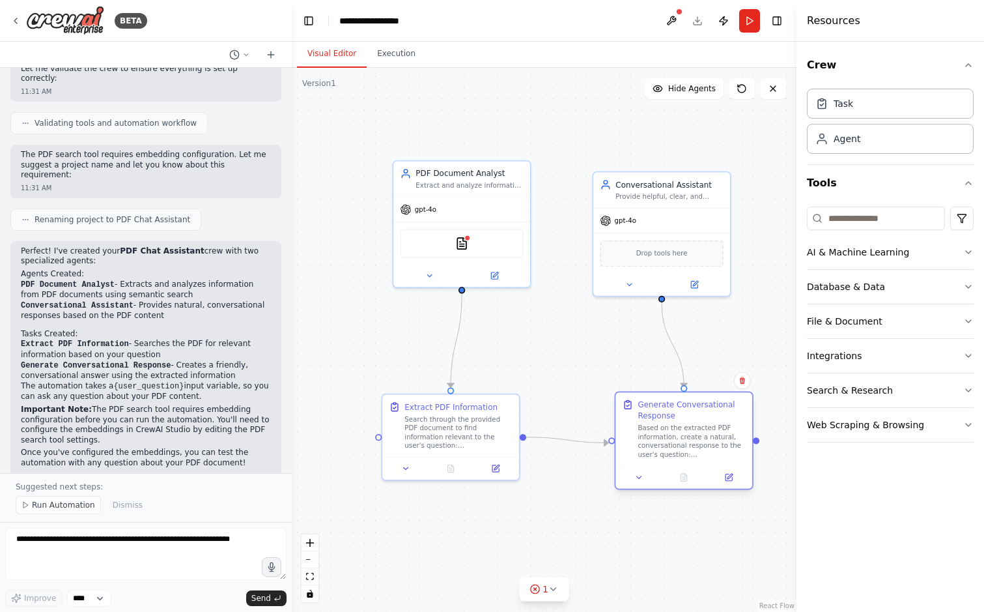
click at [671, 447] on div "Based on the extracted PDF information, create a natural, conversational respon…" at bounding box center [691, 441] width 107 height 36
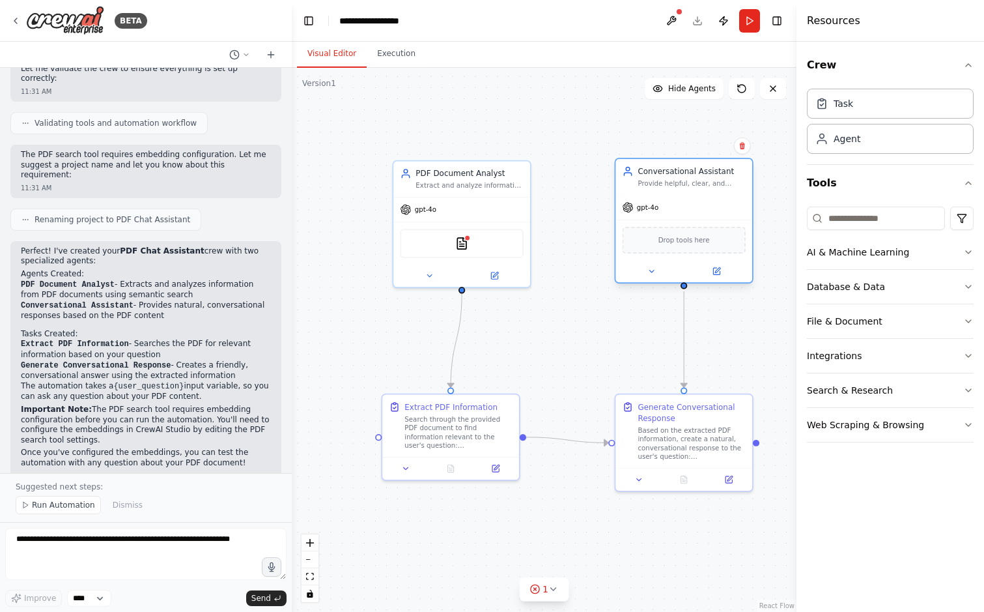
drag, startPoint x: 658, startPoint y: 264, endPoint x: 673, endPoint y: 259, distance: 16.1
click at [673, 259] on div "Drop tools here" at bounding box center [683, 239] width 137 height 40
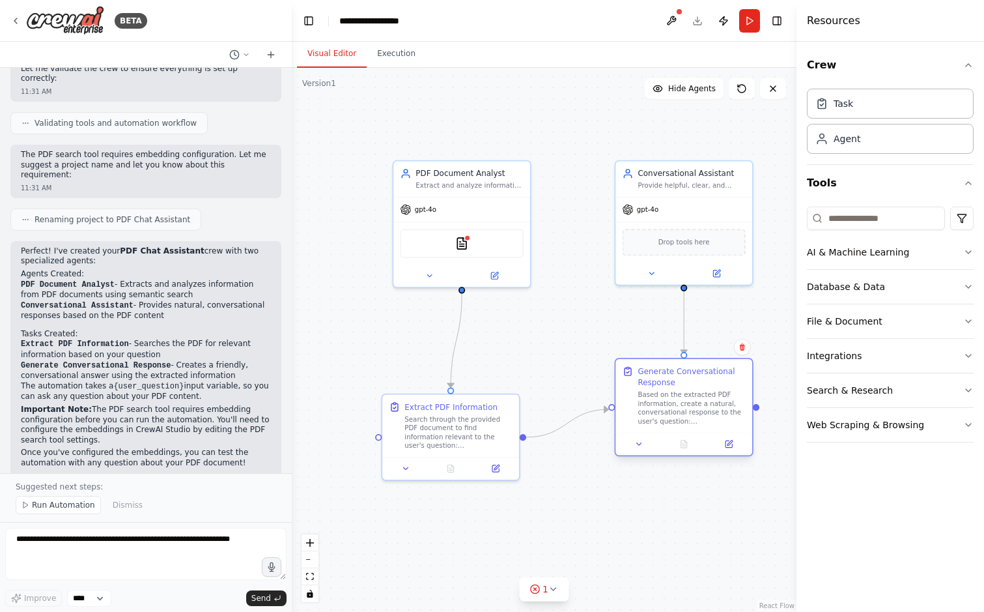
drag, startPoint x: 672, startPoint y: 445, endPoint x: 673, endPoint y: 415, distance: 30.6
click at [673, 415] on div "Based on the extracted PDF information, create a natural, conversational respon…" at bounding box center [691, 408] width 107 height 36
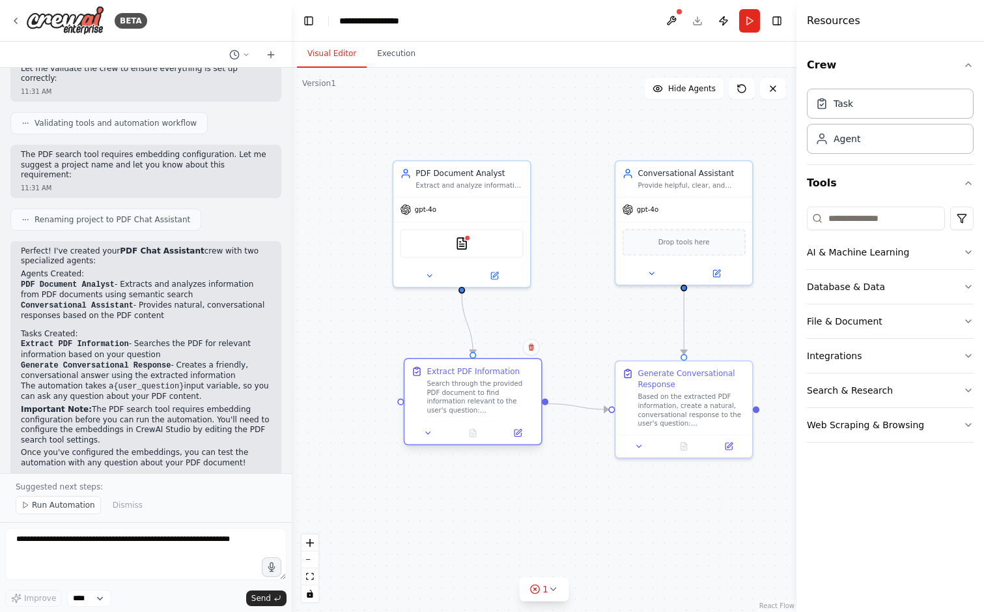
drag, startPoint x: 496, startPoint y: 447, endPoint x: 513, endPoint y: 421, distance: 30.5
click at [513, 421] on div "Extract PDF Information Search through the provided PDF document to find inform…" at bounding box center [473, 401] width 139 height 87
click at [688, 401] on div "Based on the extracted PDF information, create a natural, conversational respon…" at bounding box center [691, 408] width 107 height 36
drag, startPoint x: 505, startPoint y: 412, endPoint x: 496, endPoint y: 412, distance: 8.5
click at [496, 412] on div "Search through the provided PDF document to find information relevant to the us…" at bounding box center [469, 397] width 107 height 36
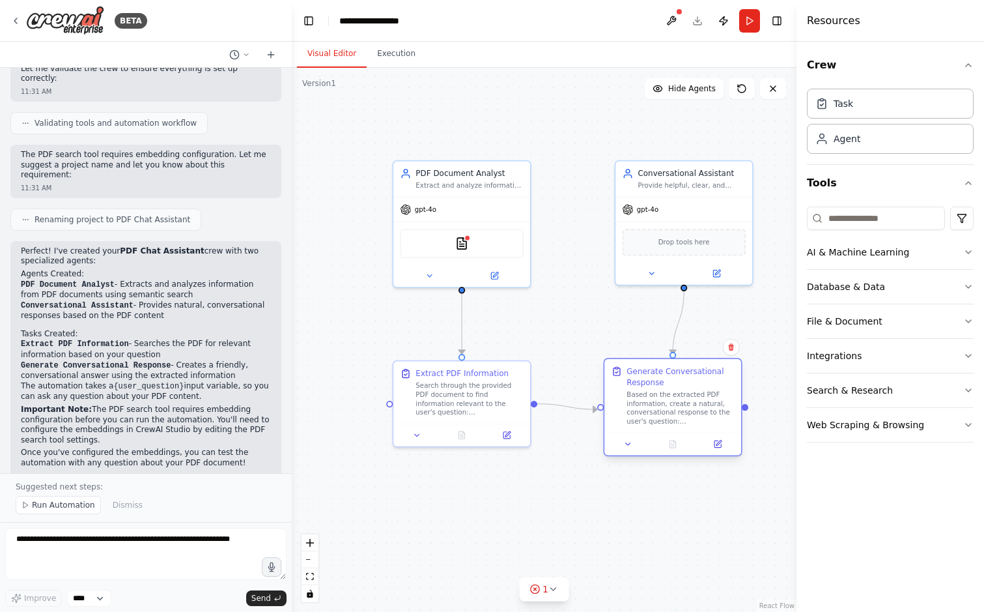
drag, startPoint x: 699, startPoint y: 400, endPoint x: 692, endPoint y: 395, distance: 9.0
click at [692, 395] on div "Based on the extracted PDF information, create a natural, conversational respon…" at bounding box center [680, 408] width 107 height 36
drag, startPoint x: 673, startPoint y: 399, endPoint x: 687, endPoint y: 394, distance: 15.2
click at [687, 394] on div "Based on the extracted PDF information, create a natural, conversational respon…" at bounding box center [691, 408] width 107 height 36
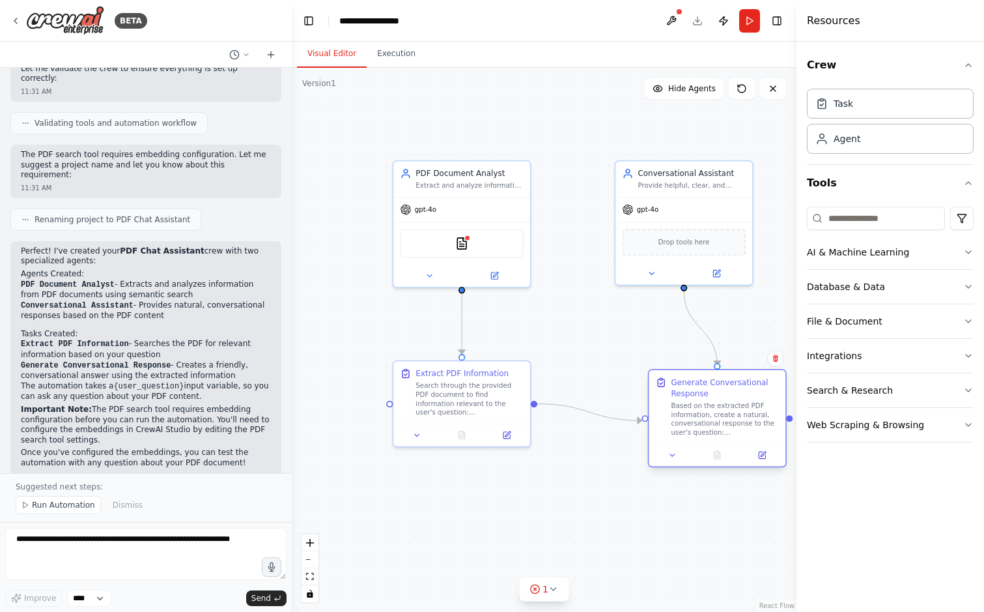
drag, startPoint x: 687, startPoint y: 394, endPoint x: 720, endPoint y: 412, distance: 37.0
click at [720, 412] on div "Based on the extracted PDF information, create a natural, conversational respon…" at bounding box center [724, 419] width 107 height 36
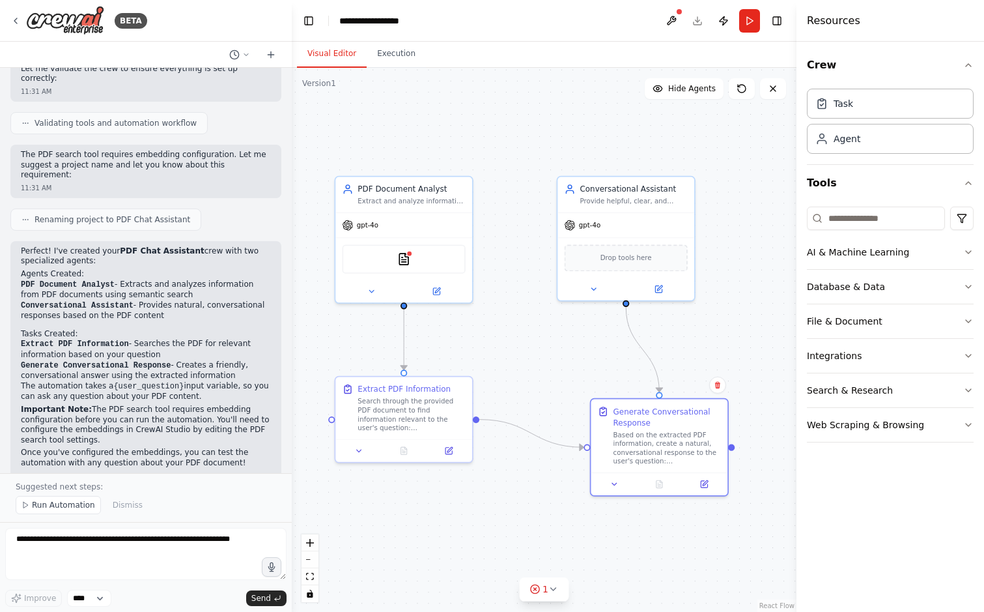
drag, startPoint x: 540, startPoint y: 377, endPoint x: 488, endPoint y: 393, distance: 53.8
click at [488, 393] on div ".deletable-edge-delete-btn { width: 20px; height: 20px; border: 0px solid #ffff…" at bounding box center [544, 340] width 505 height 544
drag, startPoint x: 487, startPoint y: 386, endPoint x: 515, endPoint y: 373, distance: 31.5
click at [515, 373] on div ".deletable-edge-delete-btn { width: 20px; height: 20px; border: 0px solid #ffff…" at bounding box center [544, 340] width 505 height 544
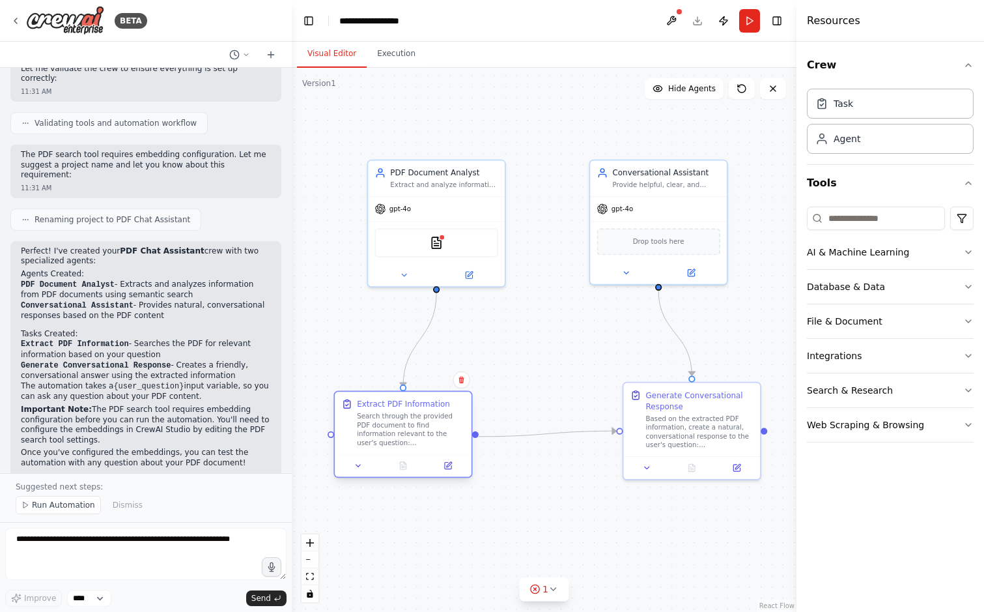
drag, startPoint x: 441, startPoint y: 398, endPoint x: 410, endPoint y: 431, distance: 45.6
click at [410, 431] on div "Search through the provided PDF document to find information relevant to the us…" at bounding box center [410, 430] width 107 height 36
click at [66, 515] on div "Suggested next steps: Run Automation Dismiss" at bounding box center [146, 497] width 292 height 49
click at [61, 507] on span "Run Automation" at bounding box center [63, 505] width 63 height 10
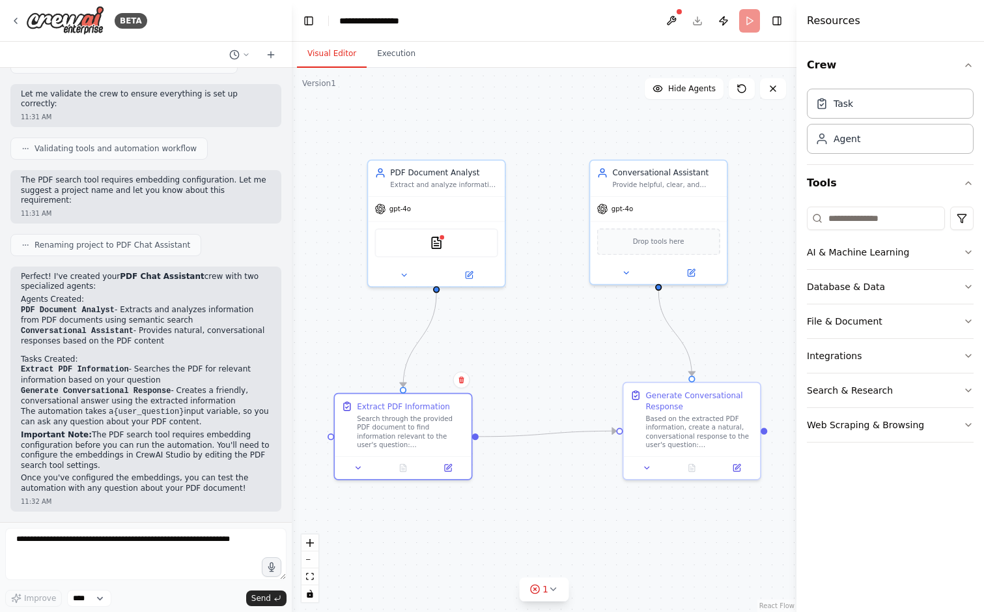
scroll to position [448, 0]
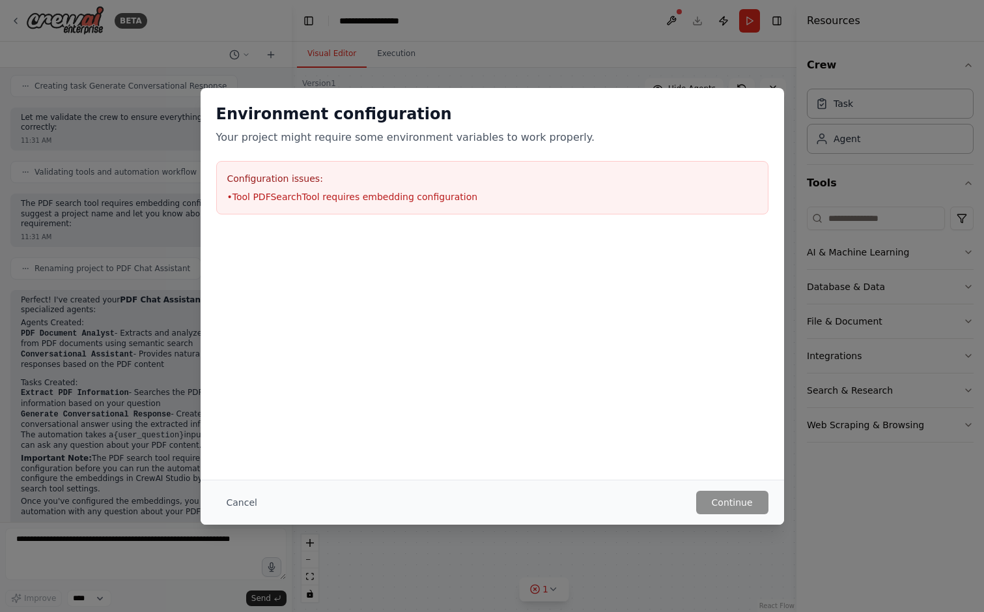
click at [156, 279] on div "Environment configuration Your project might require some environment variables…" at bounding box center [492, 306] width 984 height 612
click at [126, 288] on div "Environment configuration Your project might require some environment variables…" at bounding box center [492, 306] width 984 height 612
click at [243, 509] on button "Cancel" at bounding box center [241, 501] width 51 height 23
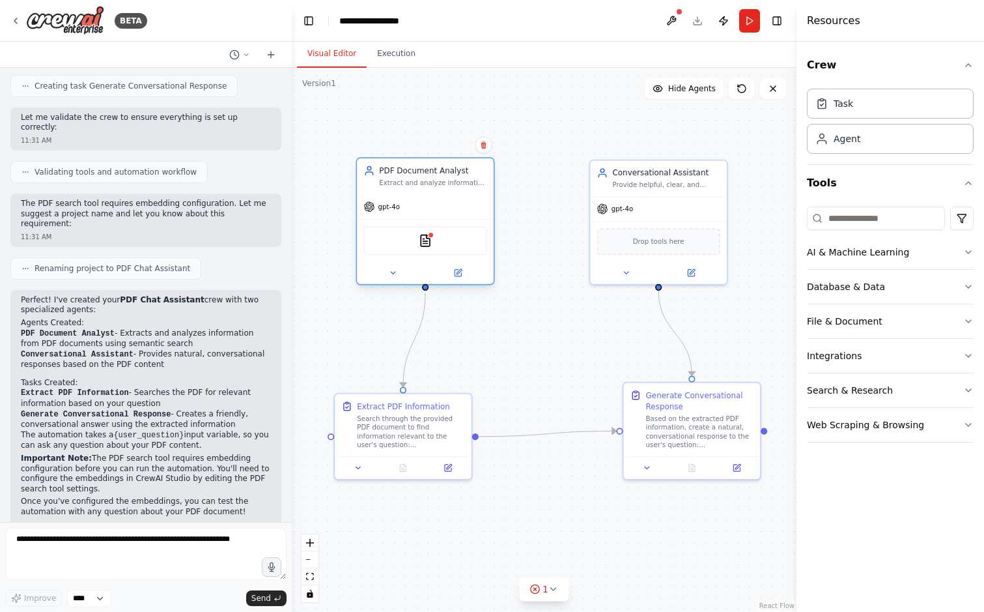
drag, startPoint x: 432, startPoint y: 204, endPoint x: 371, endPoint y: 187, distance: 63.1
click at [371, 194] on div "gpt-4o" at bounding box center [425, 206] width 137 height 25
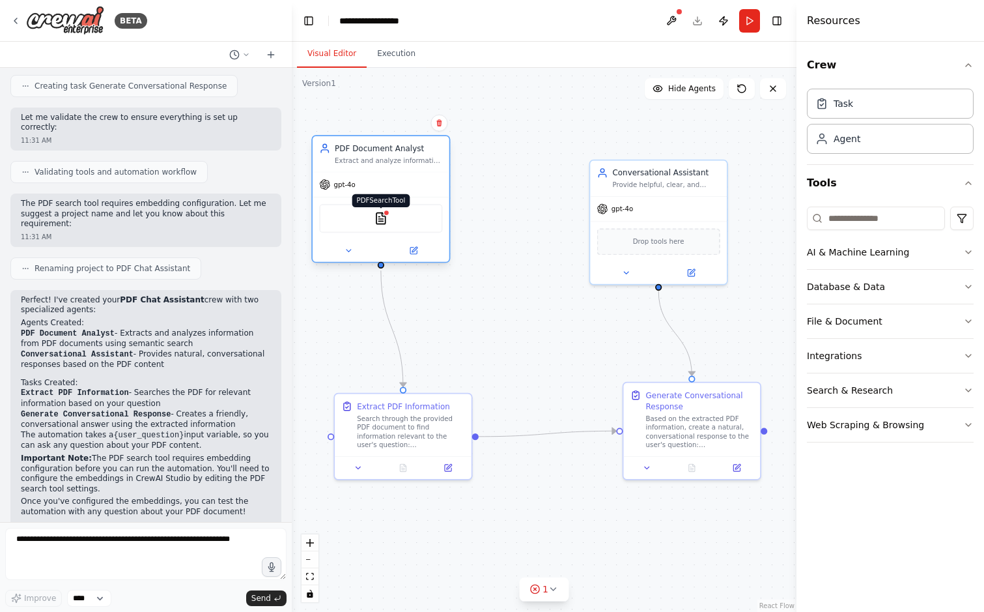
click at [381, 223] on img at bounding box center [380, 218] width 13 height 13
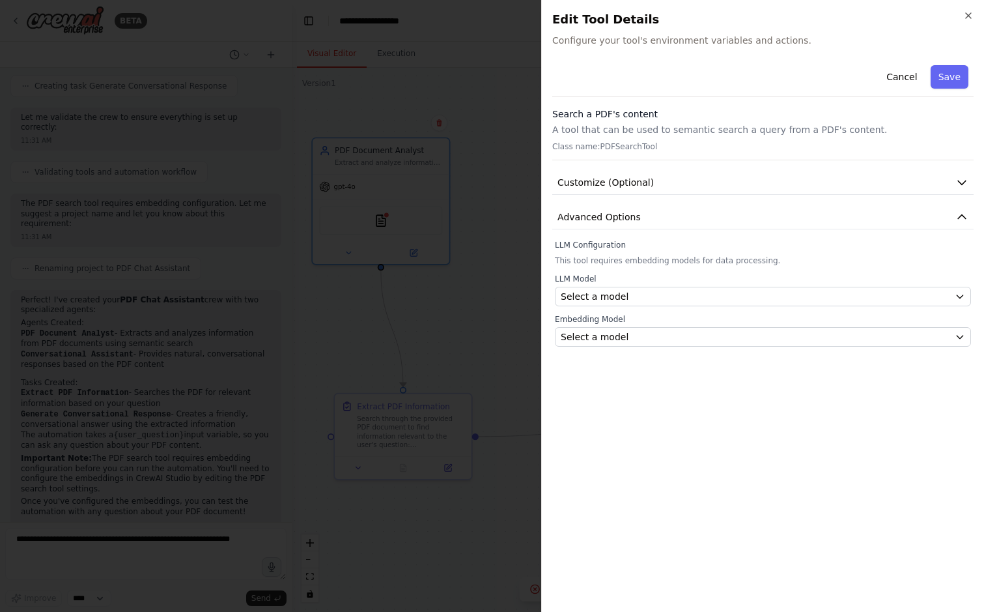
click at [387, 178] on div at bounding box center [492, 306] width 984 height 612
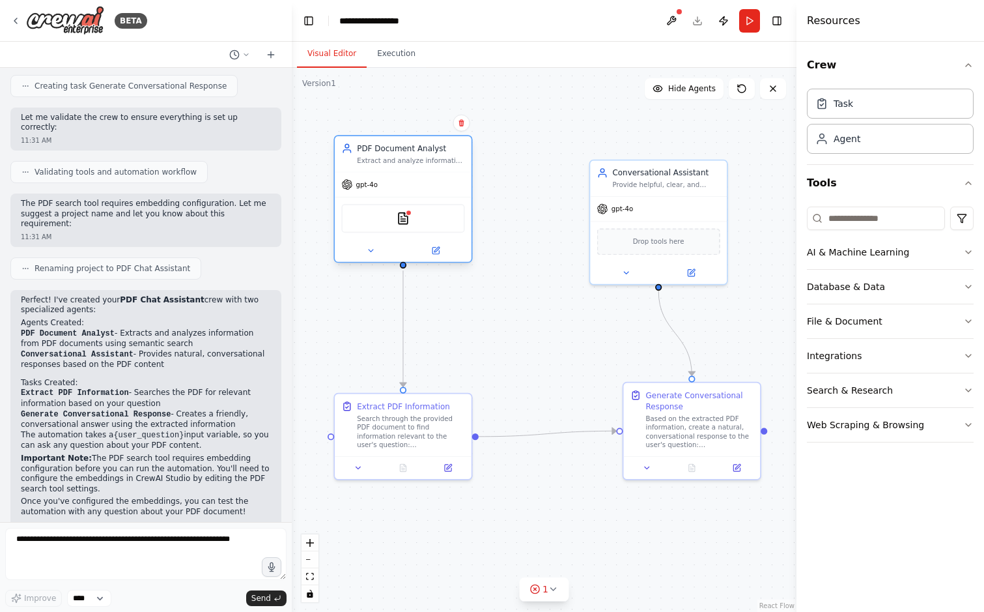
drag, startPoint x: 374, startPoint y: 161, endPoint x: 419, endPoint y: 173, distance: 46.0
click at [419, 165] on div "Extract and analyze information from PDF documents to answer questions about th…" at bounding box center [410, 160] width 107 height 9
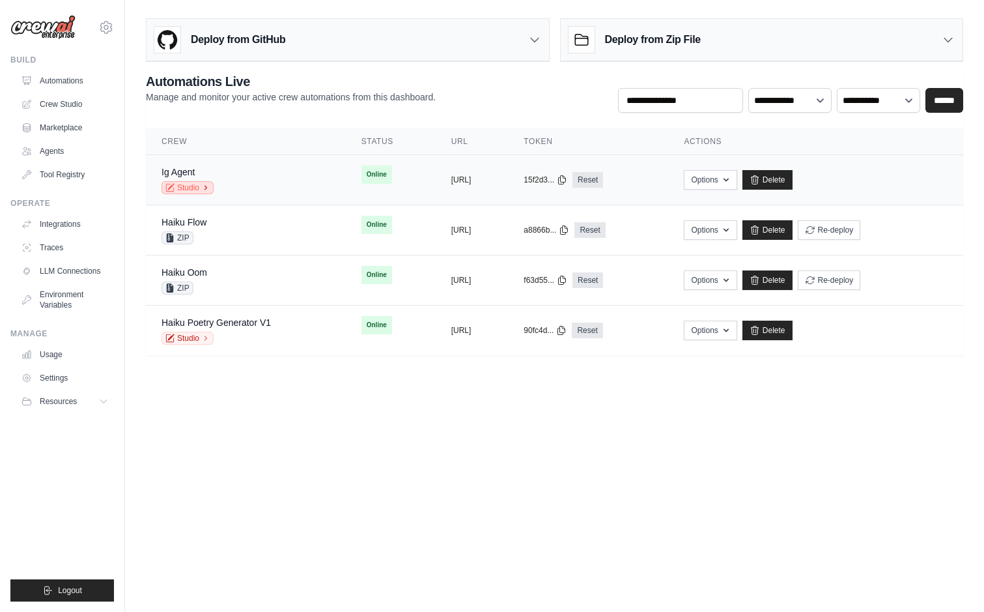
click at [194, 190] on link "Studio" at bounding box center [188, 187] width 52 height 13
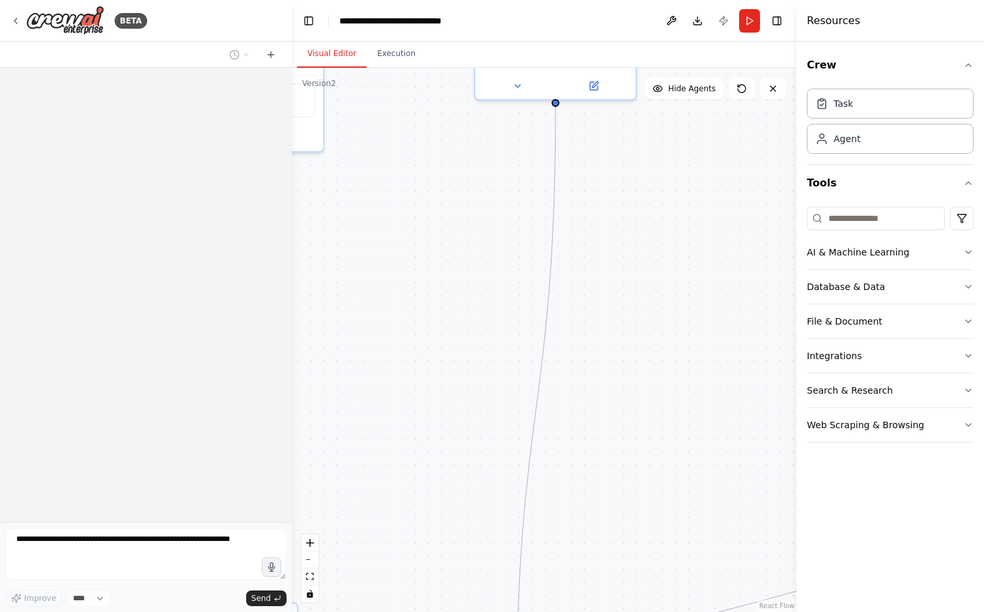
scroll to position [3823, 0]
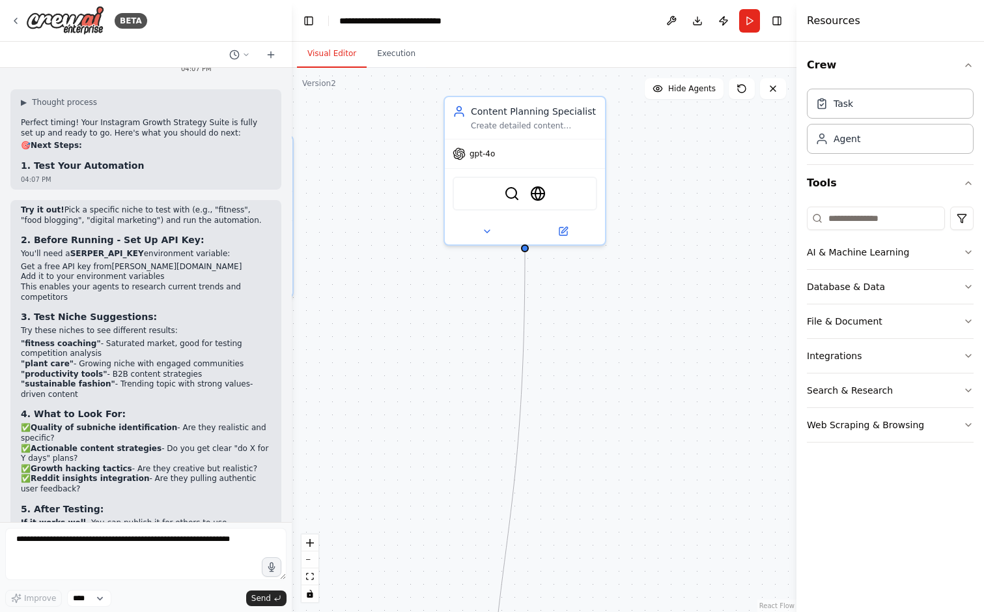
drag, startPoint x: 612, startPoint y: 133, endPoint x: 582, endPoint y: 278, distance: 148.3
click at [581, 278] on div ".deletable-edge-delete-btn { width: 20px; height: 20px; border: 0px solid #ffff…" at bounding box center [544, 340] width 505 height 544
click at [533, 195] on img at bounding box center [538, 191] width 16 height 16
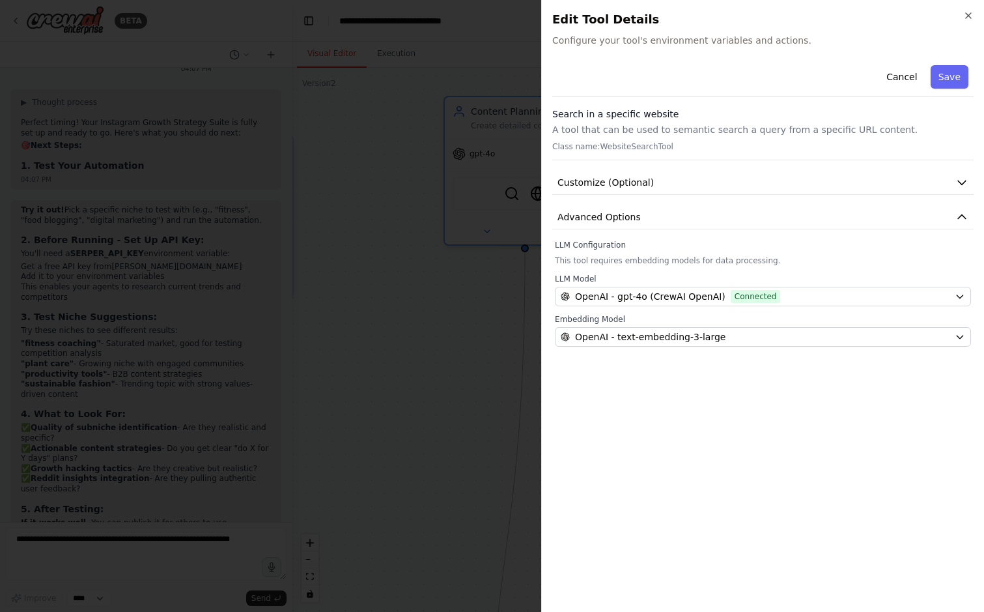
click at [426, 315] on div at bounding box center [492, 306] width 984 height 612
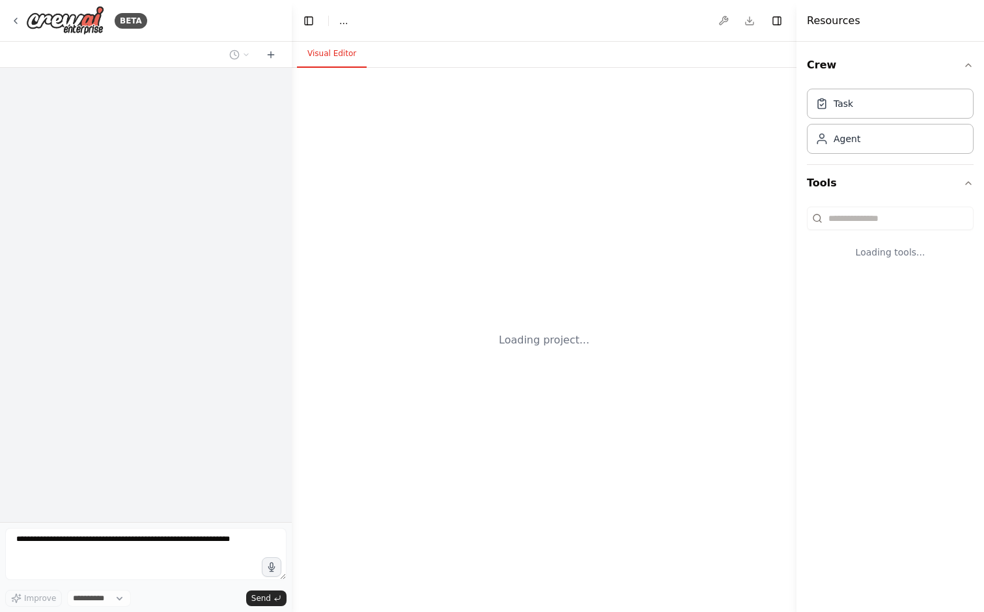
select select "****"
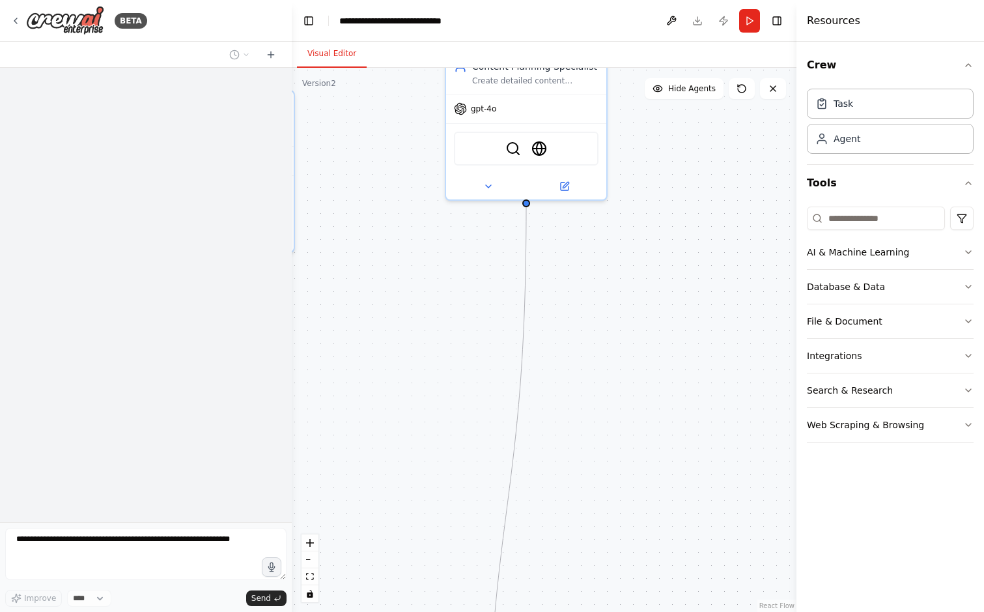
drag, startPoint x: 500, startPoint y: 204, endPoint x: 470, endPoint y: 323, distance: 122.1
click at [470, 322] on div ".deletable-edge-delete-btn { width: 20px; height: 20px; border: 0px solid #ffff…" at bounding box center [544, 340] width 505 height 544
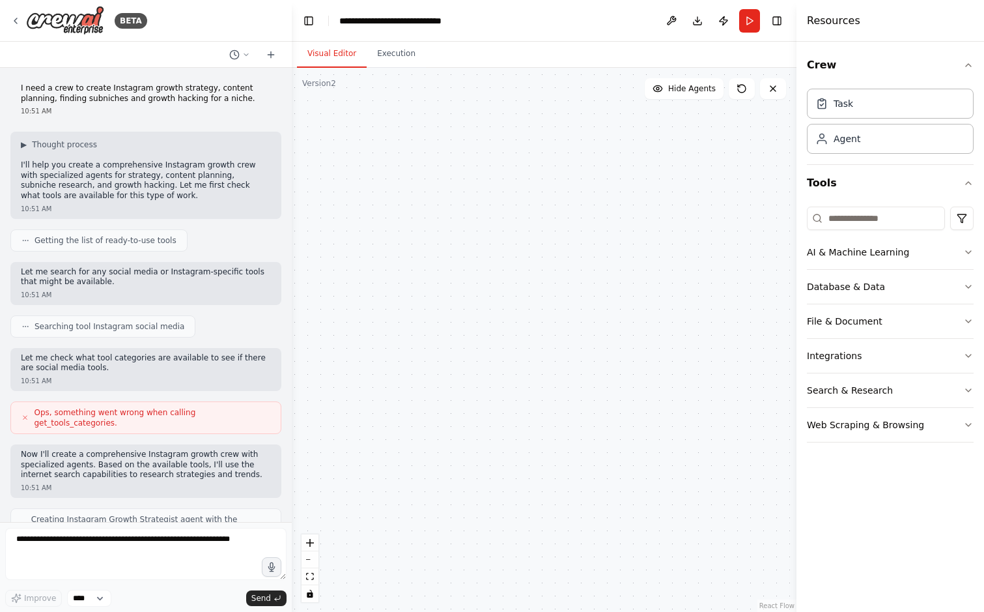
scroll to position [3823, 0]
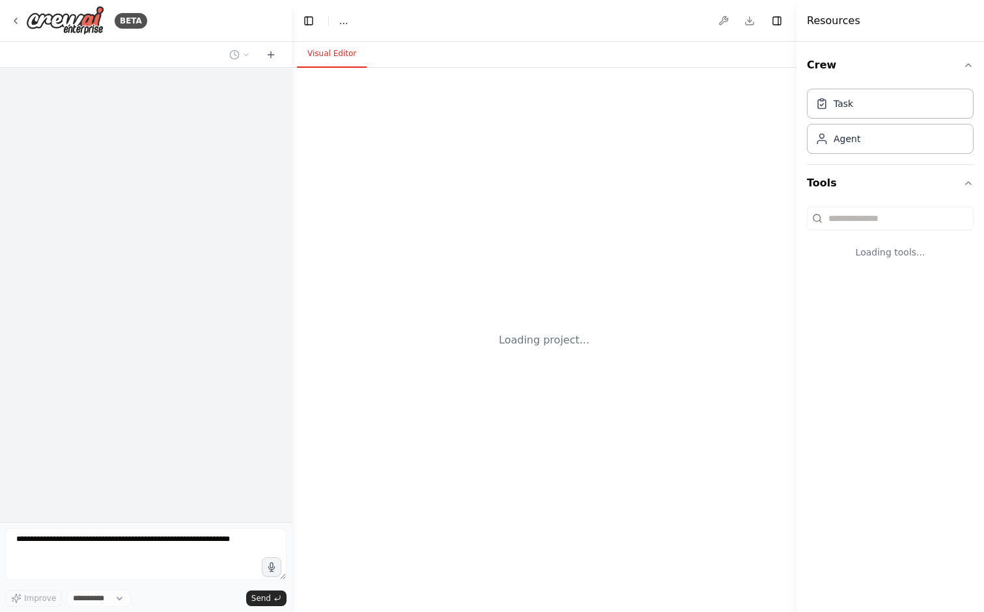
select select "****"
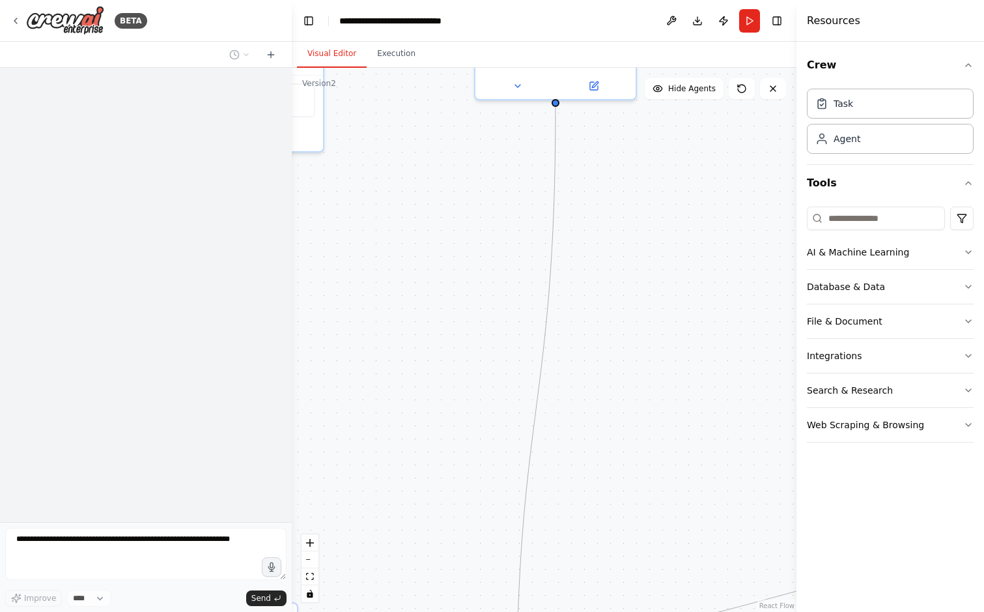
scroll to position [3823, 0]
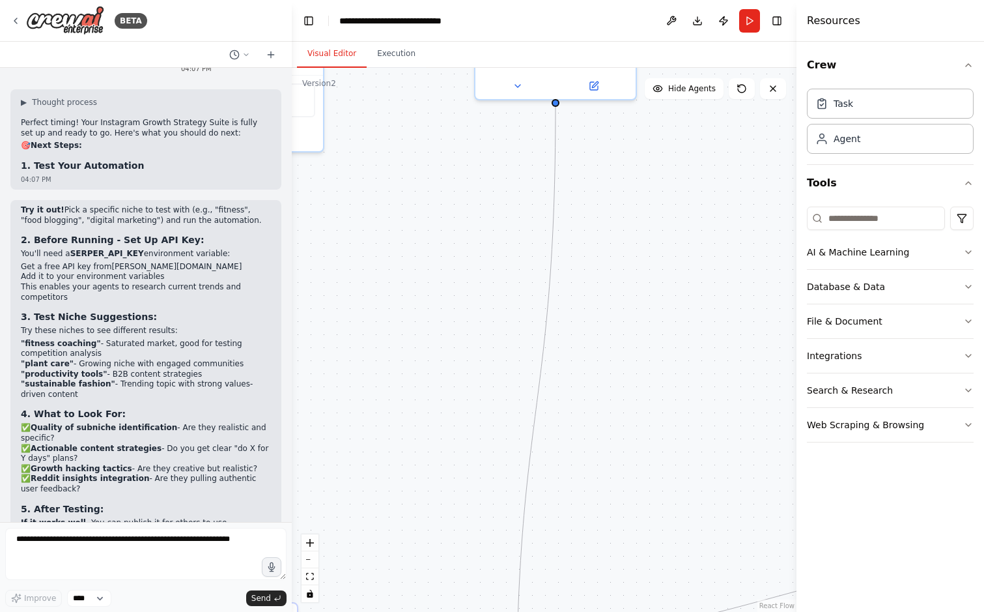
drag, startPoint x: 643, startPoint y: 212, endPoint x: 633, endPoint y: 306, distance: 94.9
click at [633, 306] on div ".deletable-edge-delete-btn { width: 20px; height: 20px; border: 0px solid #ffff…" at bounding box center [544, 340] width 505 height 544
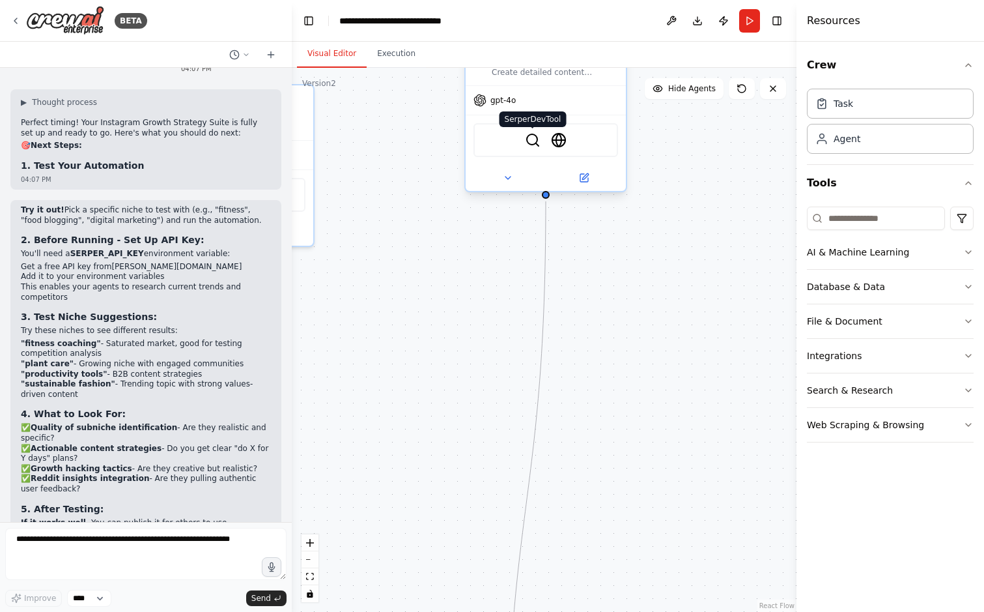
click at [533, 135] on img at bounding box center [533, 140] width 16 height 16
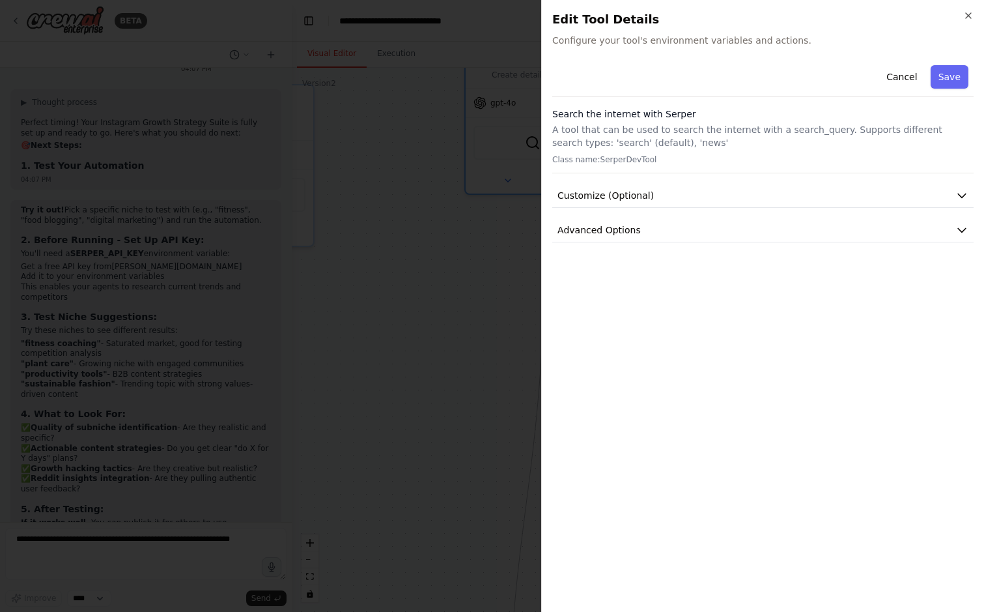
click at [522, 229] on div at bounding box center [492, 306] width 984 height 612
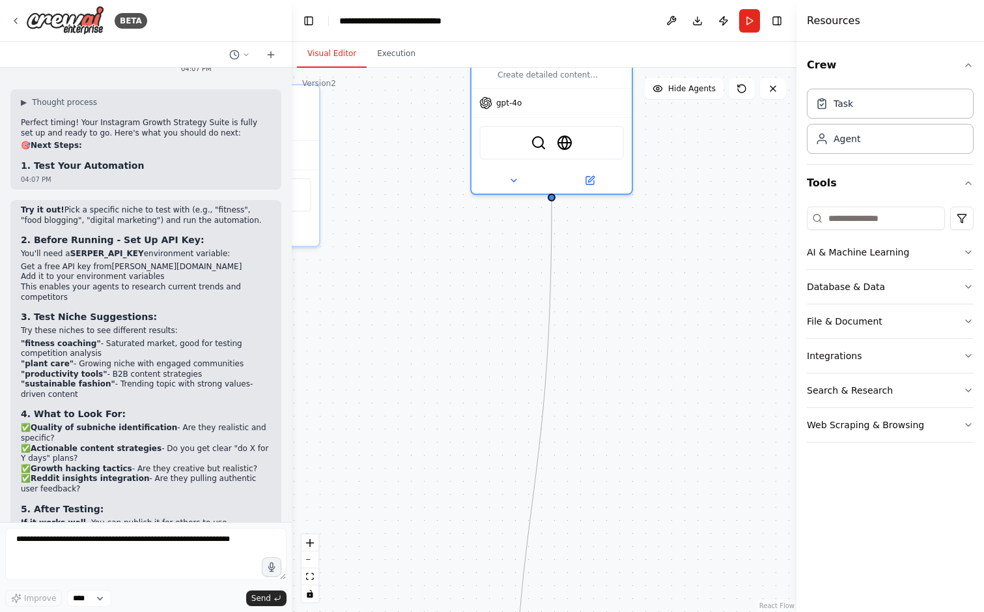
drag, startPoint x: 498, startPoint y: 275, endPoint x: 715, endPoint y: 324, distance: 222.9
click at [715, 324] on div ".deletable-edge-delete-btn { width: 20px; height: 20px; border: 0px solid #ffff…" at bounding box center [544, 340] width 505 height 544
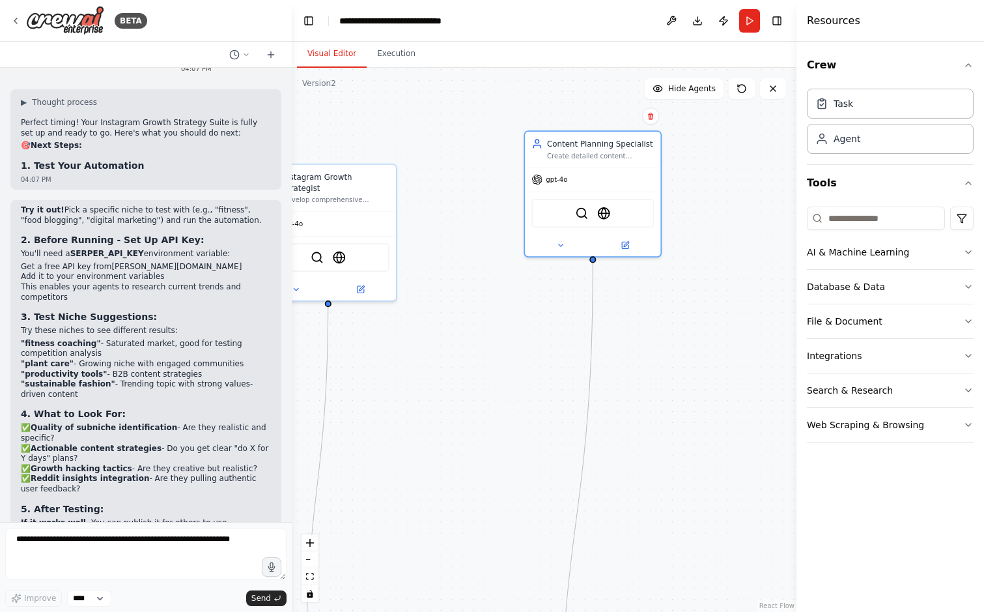
drag, startPoint x: 715, startPoint y: 324, endPoint x: 541, endPoint y: 326, distance: 173.9
click at [541, 326] on div ".deletable-edge-delete-btn { width: 20px; height: 20px; border: 0px solid #ffff…" at bounding box center [544, 340] width 505 height 544
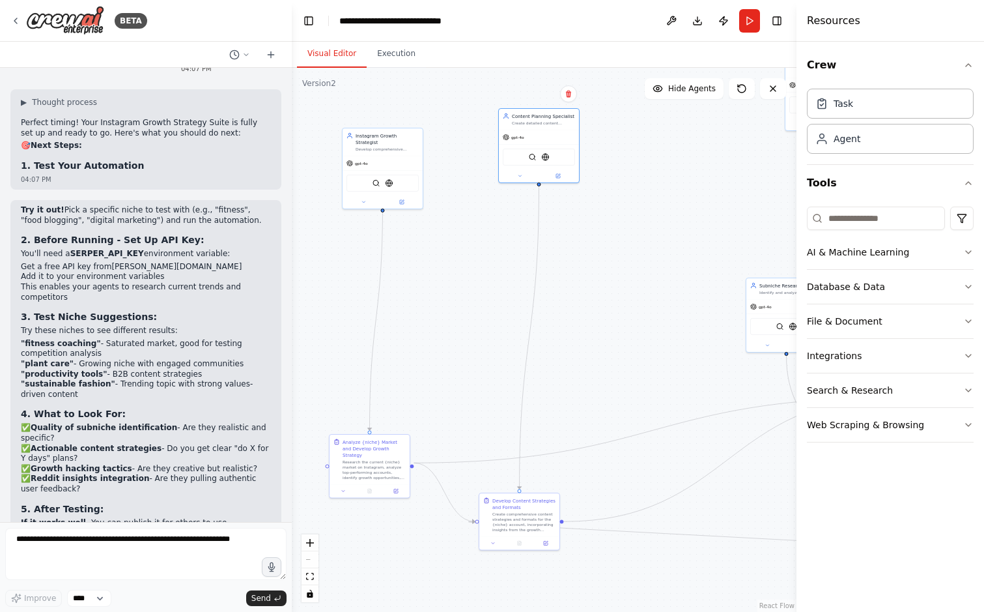
drag, startPoint x: 570, startPoint y: 378, endPoint x: 524, endPoint y: 211, distance: 173.0
click at [522, 214] on div ".deletable-edge-delete-btn { width: 20px; height: 20px; border: 0px solid #ffff…" at bounding box center [544, 340] width 505 height 544
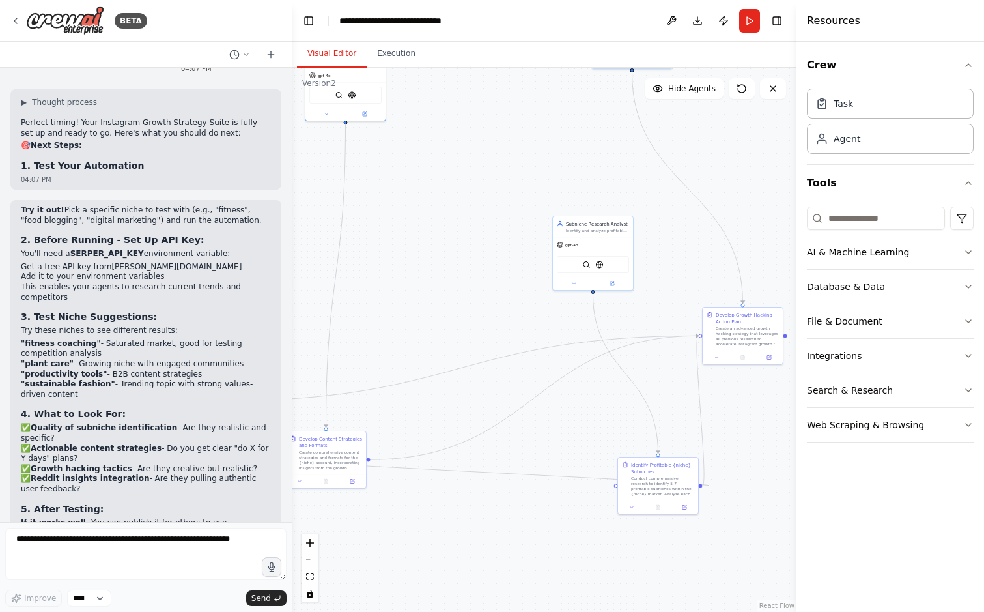
drag, startPoint x: 595, startPoint y: 255, endPoint x: 401, endPoint y: 255, distance: 193.4
click at [401, 255] on div ".deletable-edge-delete-btn { width: 20px; height: 20px; border: 0px solid #ffff…" at bounding box center [544, 340] width 505 height 544
